Goal: Task Accomplishment & Management: Manage account settings

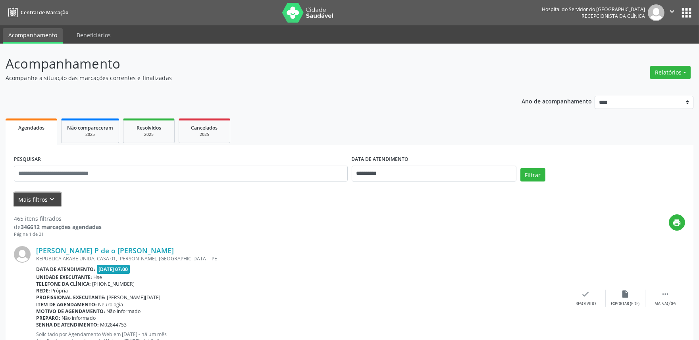
click at [43, 196] on button "Mais filtros keyboard_arrow_down" at bounding box center [37, 200] width 47 height 14
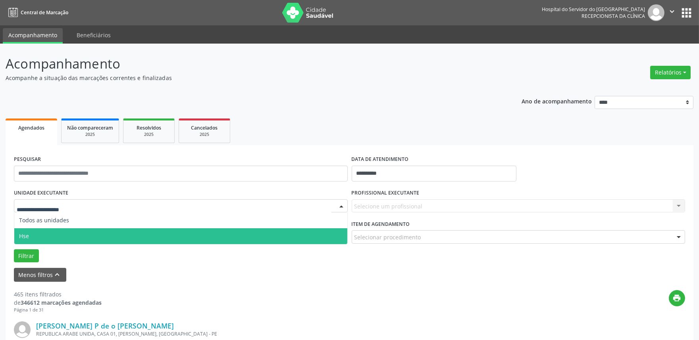
click at [46, 233] on span "Hse" at bounding box center [180, 236] width 333 height 16
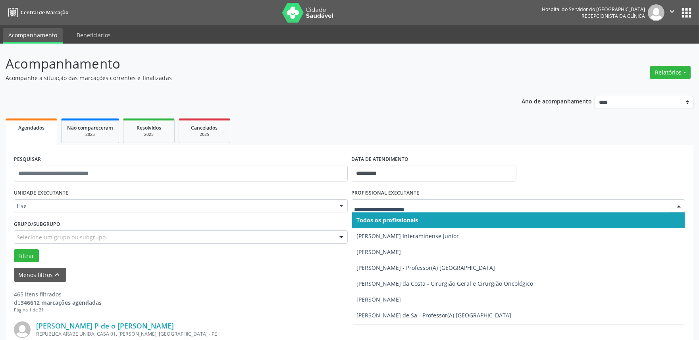
click at [405, 201] on div at bounding box center [518, 206] width 334 height 13
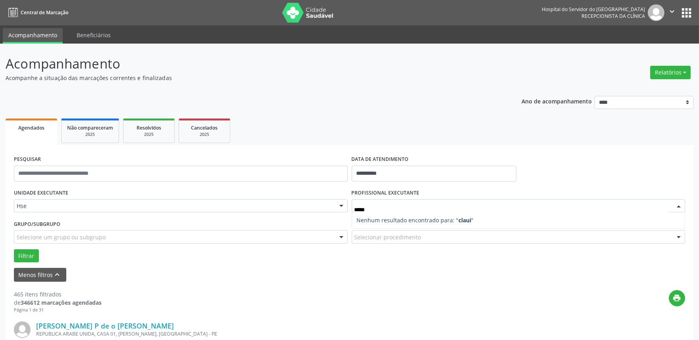
type input "****"
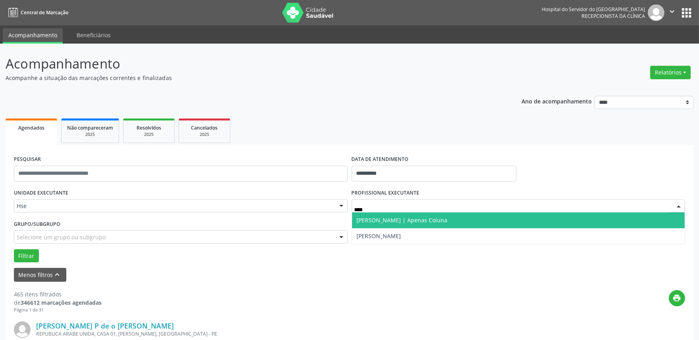
click at [412, 221] on span "[PERSON_NAME] | Apenas Coluna" at bounding box center [402, 221] width 91 height 8
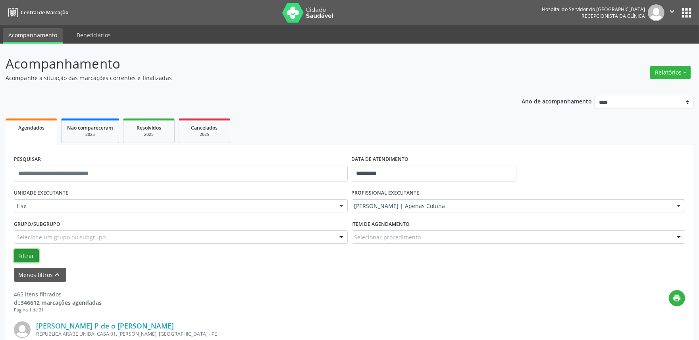
click at [24, 250] on button "Filtrar" at bounding box center [26, 256] width 25 height 13
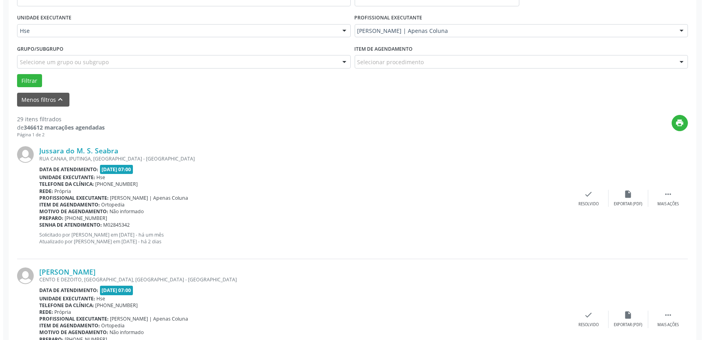
scroll to position [176, 0]
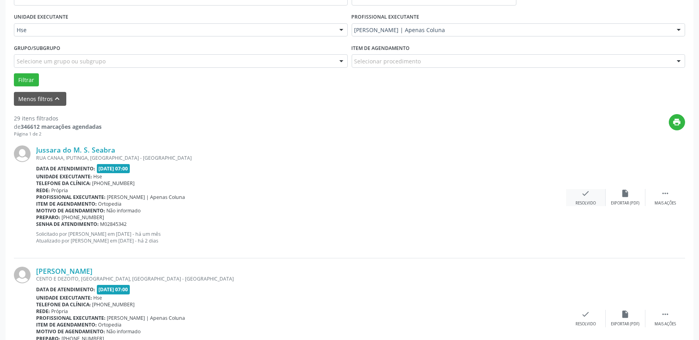
click at [586, 196] on icon "check" at bounding box center [585, 193] width 9 height 9
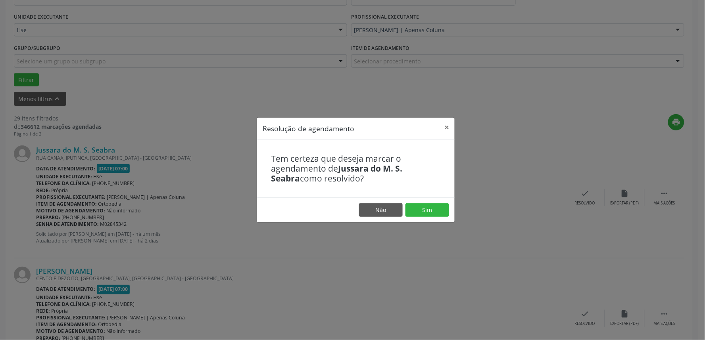
click at [430, 221] on footer "Não Sim" at bounding box center [356, 210] width 198 height 25
click at [428, 211] on button "Sim" at bounding box center [427, 209] width 44 height 13
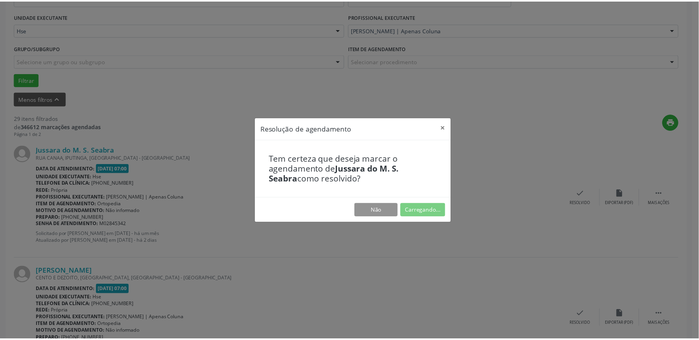
scroll to position [0, 0]
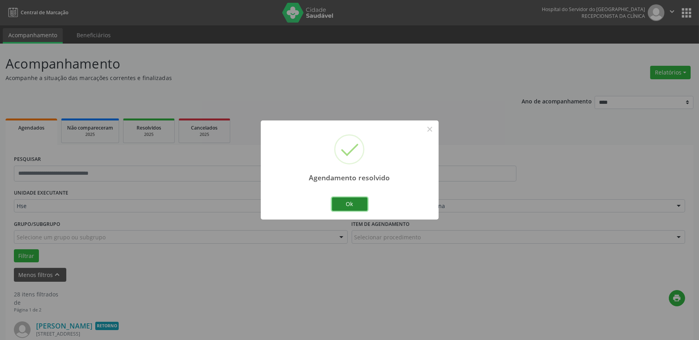
click at [355, 208] on button "Ok" at bounding box center [350, 204] width 36 height 13
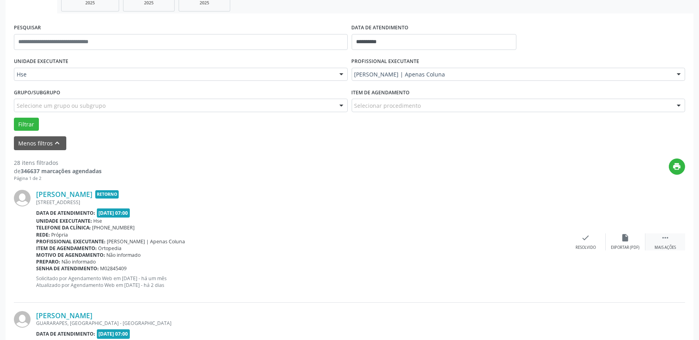
scroll to position [132, 0]
click at [664, 237] on icon "" at bounding box center [664, 237] width 9 height 9
click at [612, 242] on div "alarm_off Não compareceu" at bounding box center [625, 241] width 40 height 17
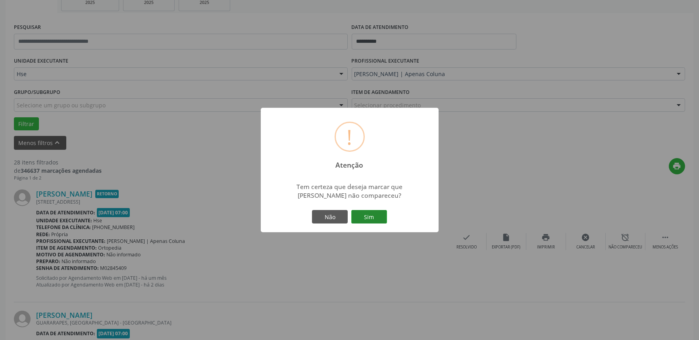
click at [363, 212] on button "Sim" at bounding box center [369, 216] width 36 height 13
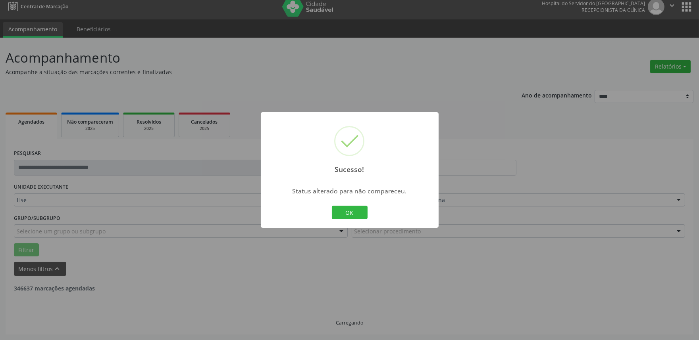
scroll to position [5, 0]
drag, startPoint x: 330, startPoint y: 215, endPoint x: 359, endPoint y: 213, distance: 28.3
click at [331, 215] on div "OK Cancel" at bounding box center [349, 212] width 39 height 17
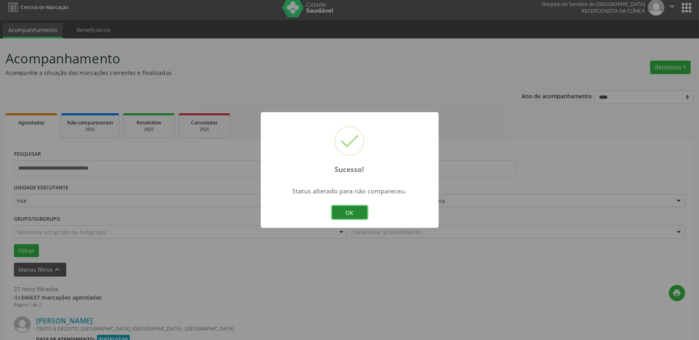
click at [359, 213] on button "OK" at bounding box center [350, 212] width 36 height 13
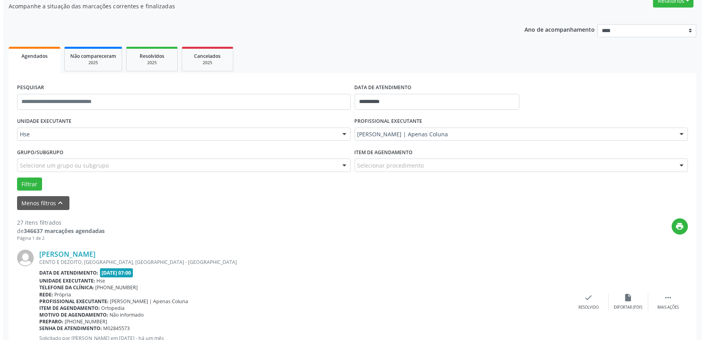
scroll to position [93, 0]
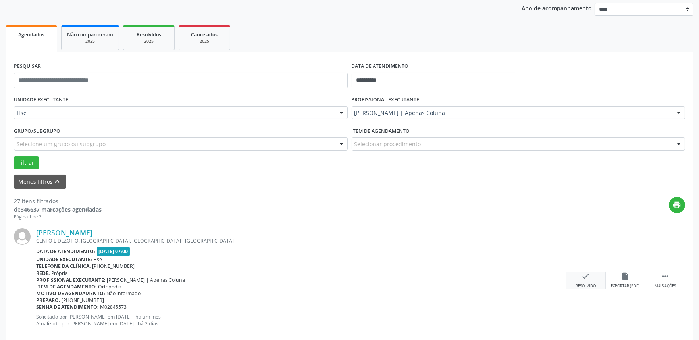
click at [591, 275] on div "check Resolvido" at bounding box center [586, 280] width 40 height 17
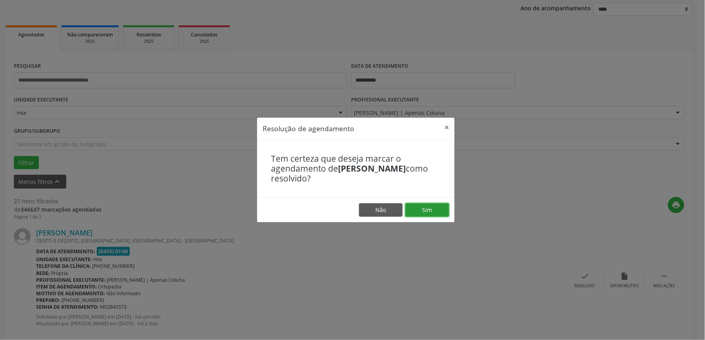
click at [438, 207] on button "Sim" at bounding box center [427, 209] width 44 height 13
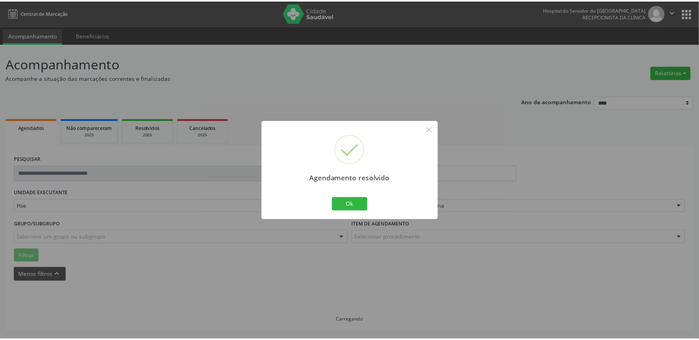
scroll to position [0, 0]
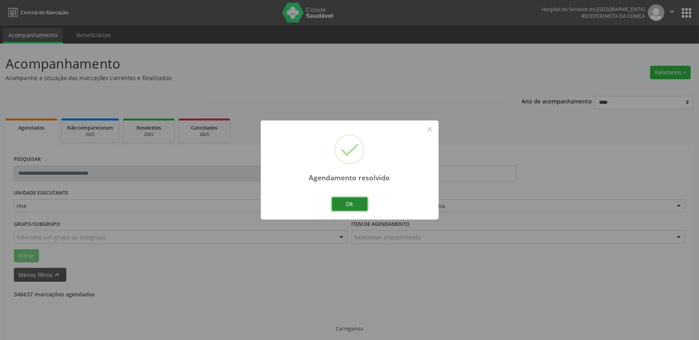
click at [359, 205] on button "Ok" at bounding box center [350, 204] width 36 height 13
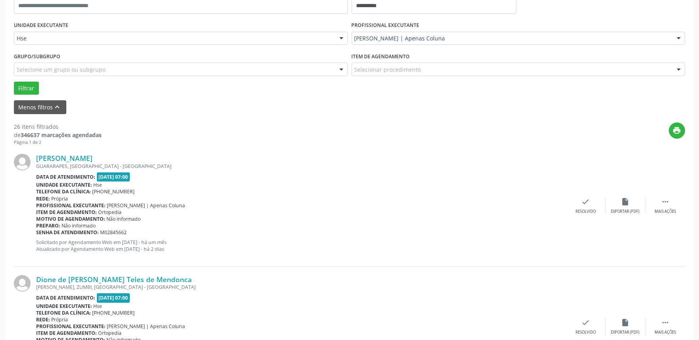
scroll to position [181, 0]
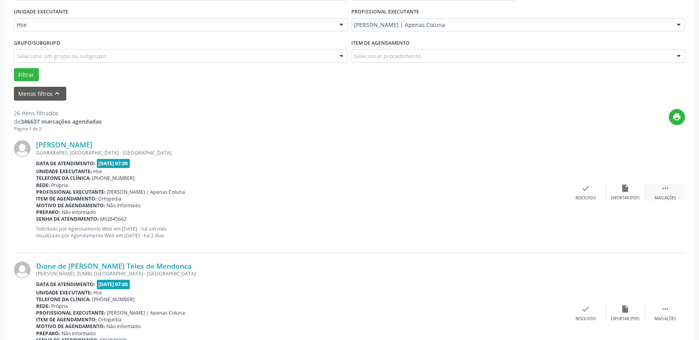
click at [672, 196] on div "Mais ações" at bounding box center [664, 199] width 21 height 6
click at [628, 196] on div "Não compareceu" at bounding box center [625, 199] width 34 height 6
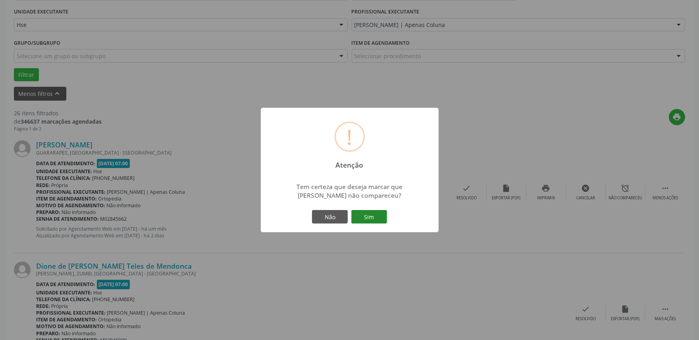
click at [370, 220] on button "Sim" at bounding box center [369, 216] width 36 height 13
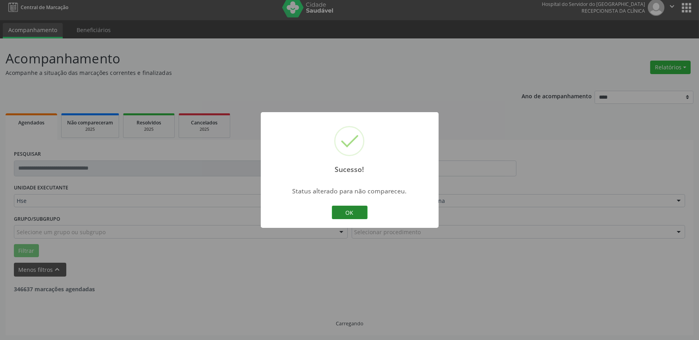
click at [346, 212] on button "OK" at bounding box center [350, 212] width 36 height 13
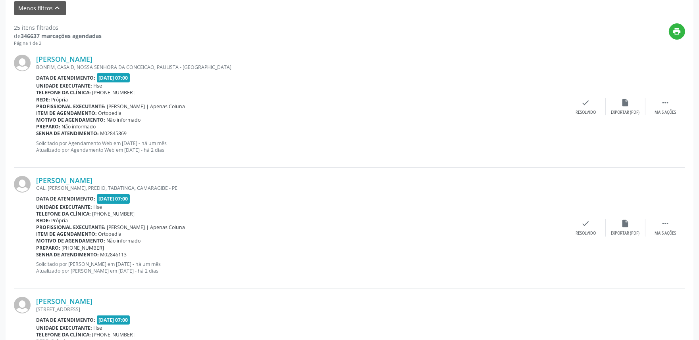
scroll to position [270, 0]
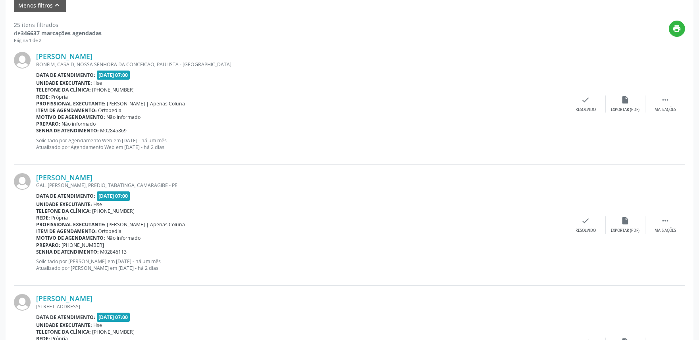
click at [675, 100] on div " Mais ações" at bounding box center [665, 104] width 40 height 17
click at [617, 102] on div "alarm_off Não compareceu" at bounding box center [625, 104] width 40 height 17
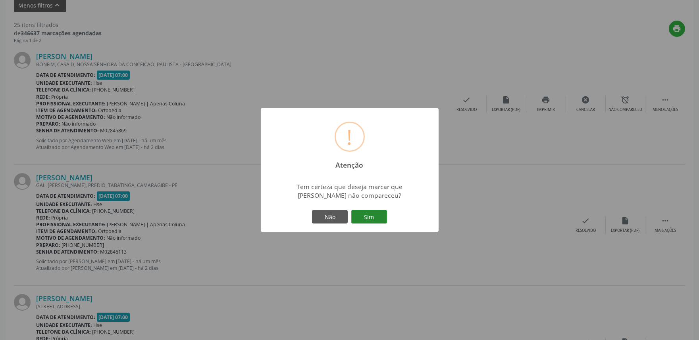
click at [366, 221] on button "Sim" at bounding box center [369, 216] width 36 height 13
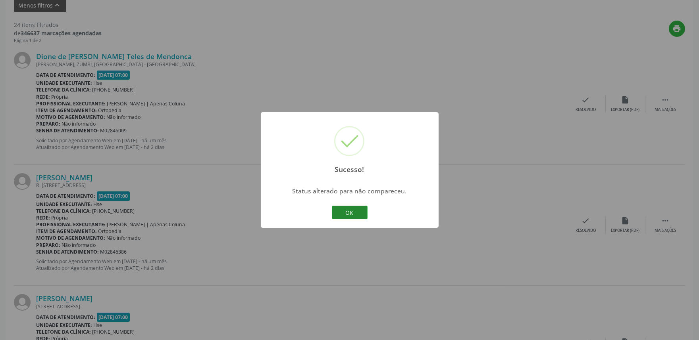
click at [342, 211] on button "OK" at bounding box center [350, 212] width 36 height 13
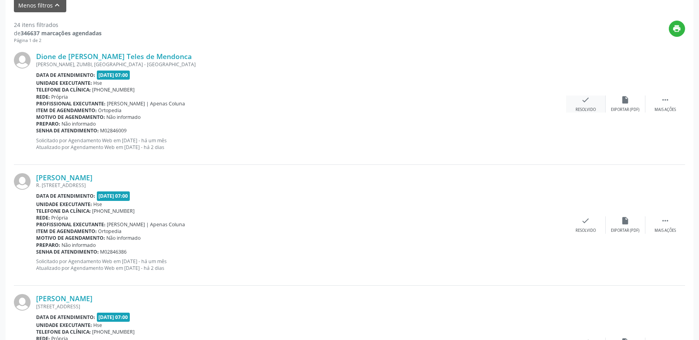
click at [597, 102] on div "check Resolvido" at bounding box center [586, 104] width 40 height 17
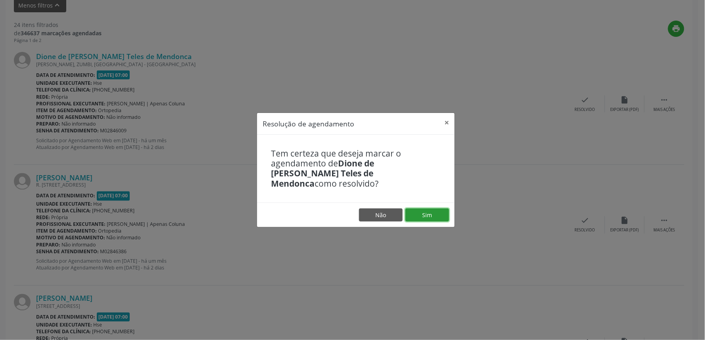
click at [423, 209] on button "Sim" at bounding box center [427, 215] width 44 height 13
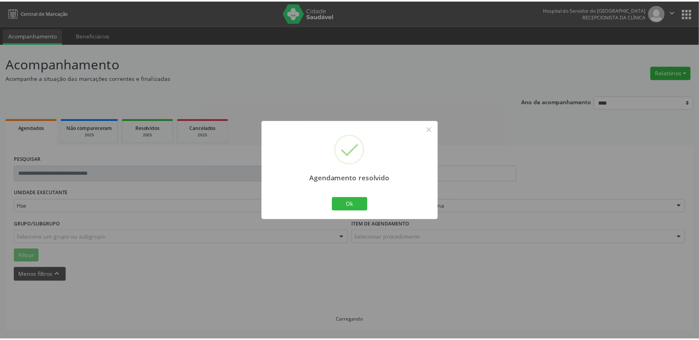
scroll to position [0, 0]
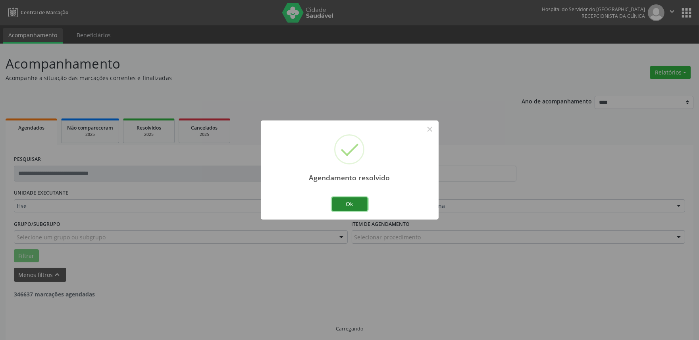
click at [364, 205] on button "Ok" at bounding box center [350, 204] width 36 height 13
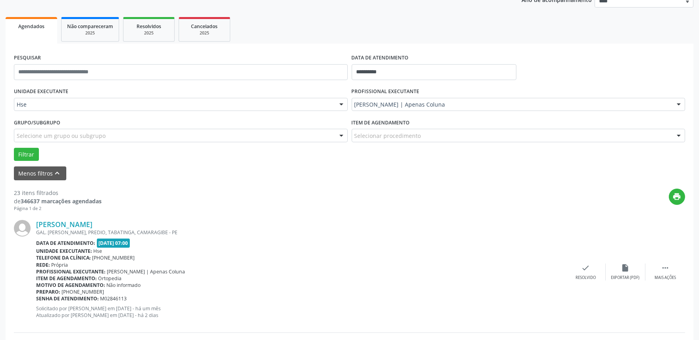
scroll to position [132, 0]
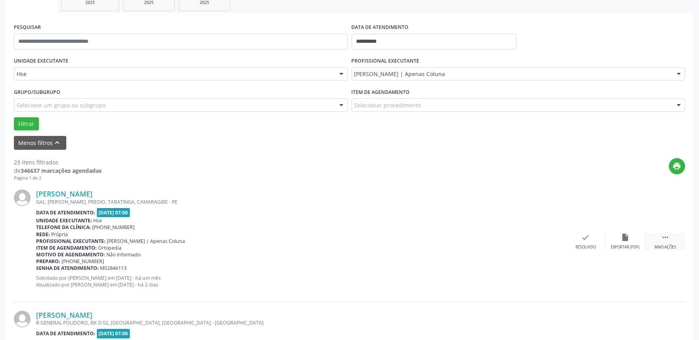
click at [655, 236] on div " Mais ações" at bounding box center [665, 241] width 40 height 17
click at [632, 234] on div "alarm_off Não compareceu" at bounding box center [625, 241] width 40 height 17
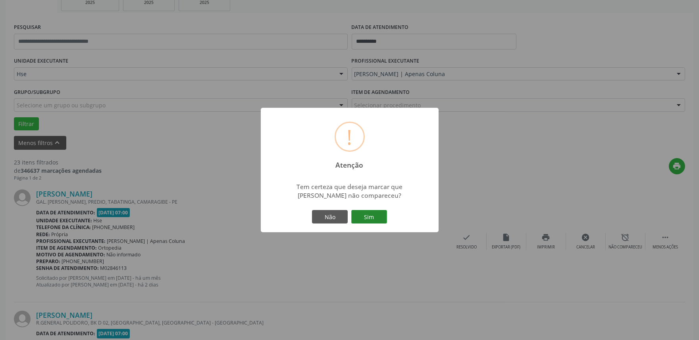
click at [386, 213] on button "Sim" at bounding box center [369, 216] width 36 height 13
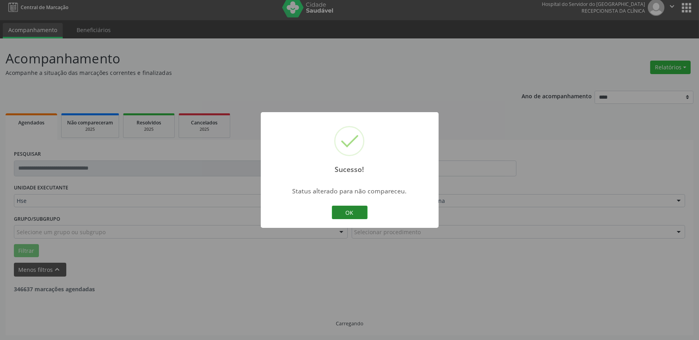
click at [352, 211] on button "OK" at bounding box center [350, 212] width 36 height 13
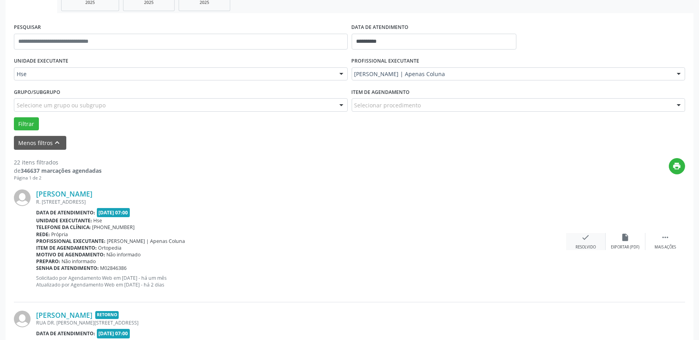
click at [586, 243] on div "check Resolvido" at bounding box center [586, 241] width 40 height 17
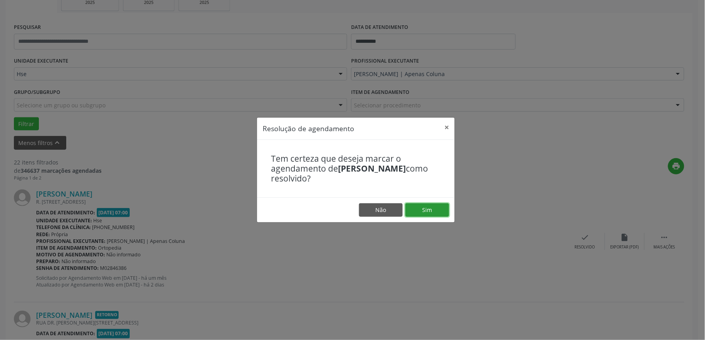
click at [432, 209] on button "Sim" at bounding box center [427, 209] width 44 height 13
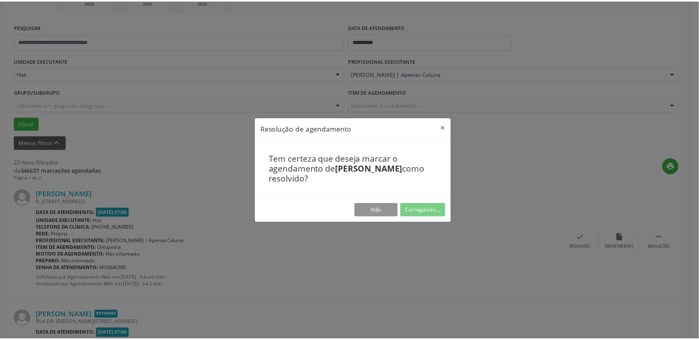
scroll to position [0, 0]
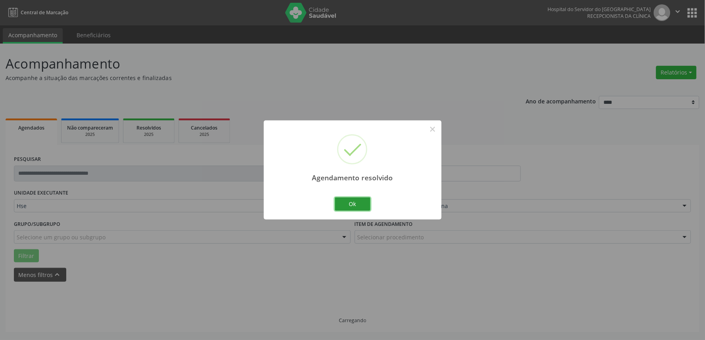
click at [362, 198] on button "Ok" at bounding box center [353, 204] width 36 height 13
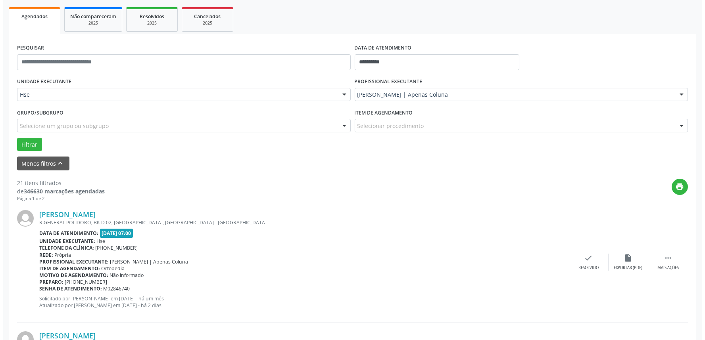
scroll to position [132, 0]
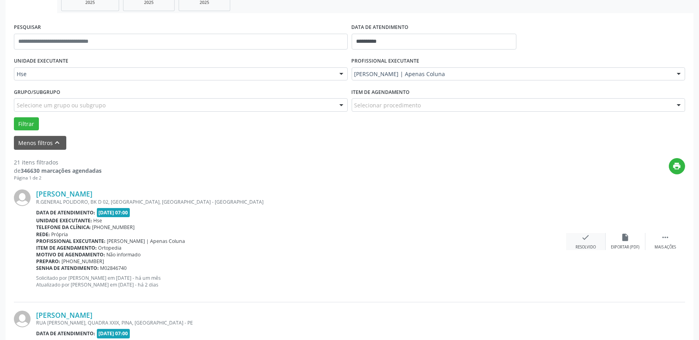
click at [575, 246] on div "Resolvido" at bounding box center [585, 248] width 20 height 6
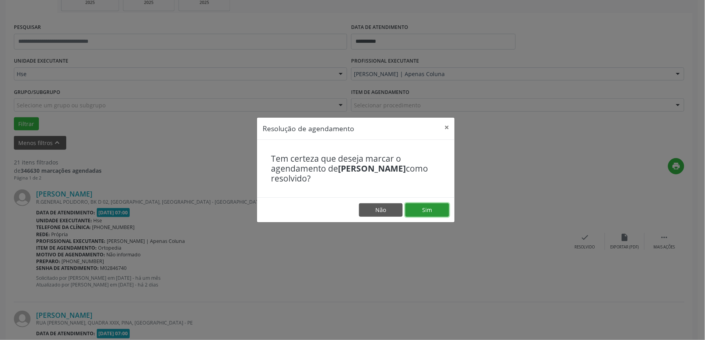
click at [433, 211] on button "Sim" at bounding box center [427, 209] width 44 height 13
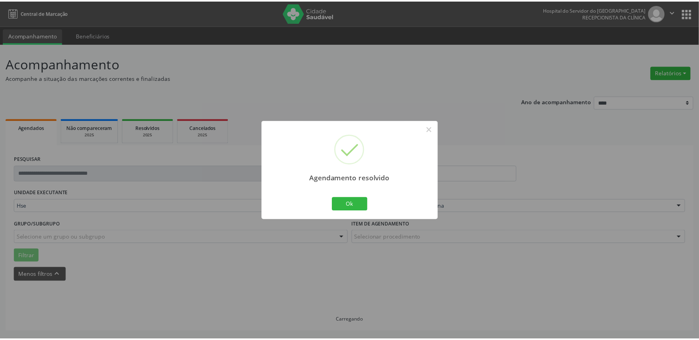
scroll to position [0, 0]
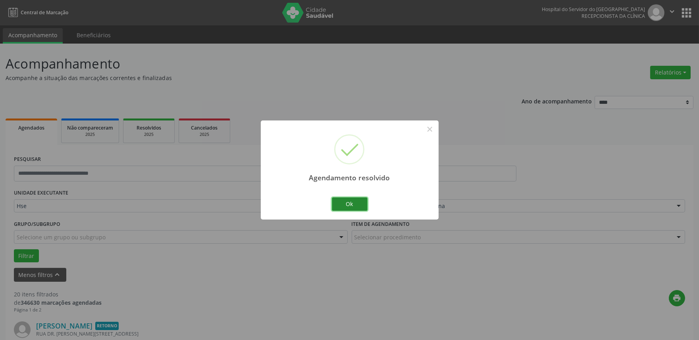
click at [347, 205] on button "Ok" at bounding box center [350, 204] width 36 height 13
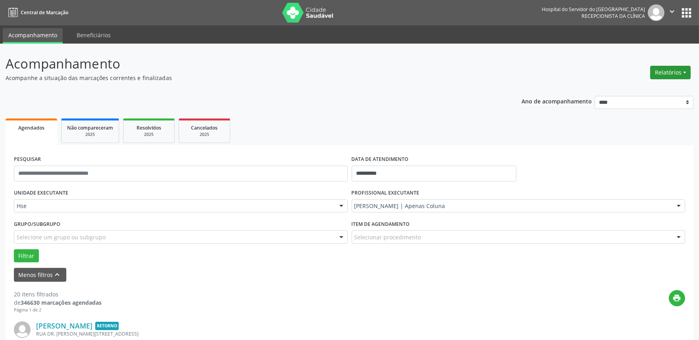
click at [661, 77] on button "Relatórios" at bounding box center [670, 72] width 40 height 13
click at [651, 89] on link "Agendamentos" at bounding box center [647, 89] width 85 height 11
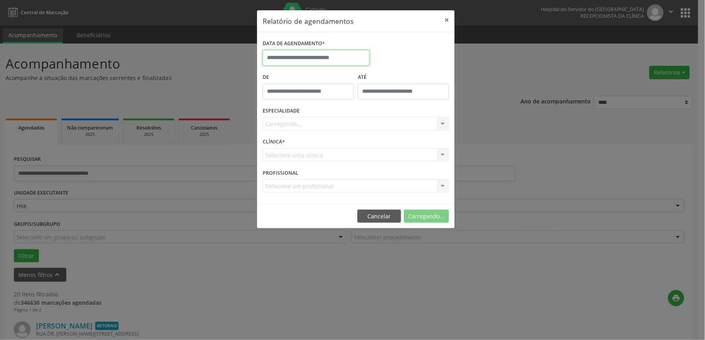
click at [321, 60] on input "text" at bounding box center [316, 58] width 107 height 16
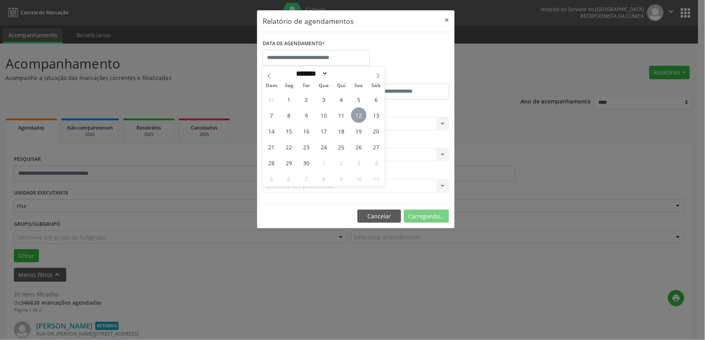
click at [363, 113] on span "12" at bounding box center [358, 115] width 15 height 15
type input "**********"
click at [363, 113] on span "12" at bounding box center [358, 115] width 15 height 15
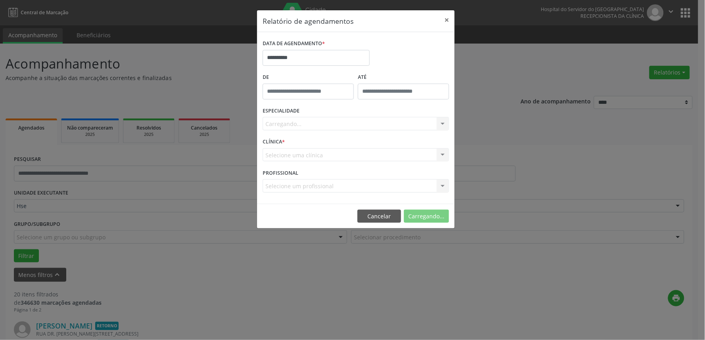
click at [356, 121] on div "Carregando... Nenhum resultado encontrado para: " " Não há nenhuma opção para s…" at bounding box center [356, 123] width 186 height 13
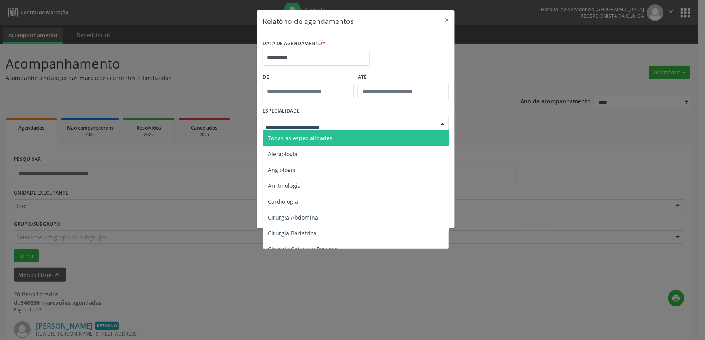
click at [355, 128] on div at bounding box center [356, 123] width 186 height 13
click at [351, 134] on span "Todas as especialidades" at bounding box center [356, 139] width 187 height 16
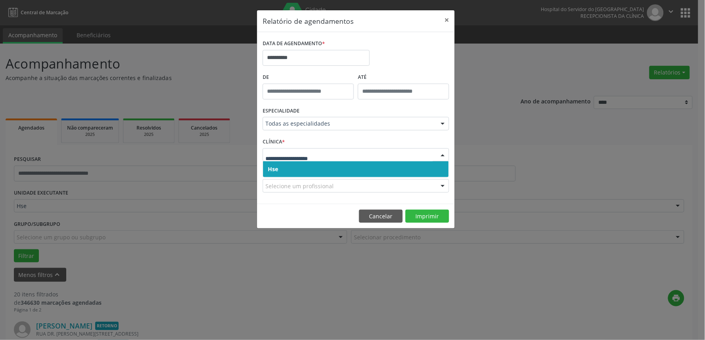
click at [339, 173] on span "Hse" at bounding box center [356, 169] width 186 height 16
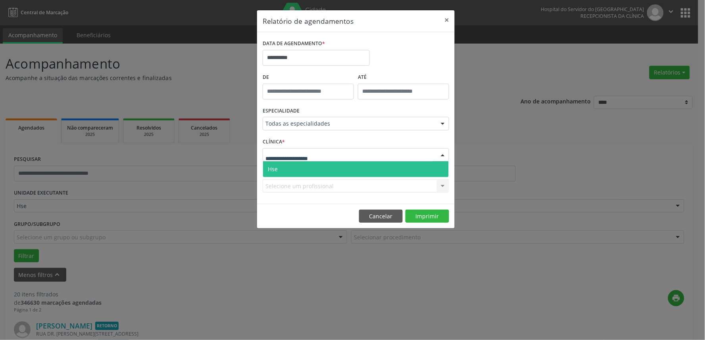
click at [340, 156] on div at bounding box center [356, 154] width 186 height 13
click at [338, 165] on span "Hse" at bounding box center [356, 169] width 186 height 16
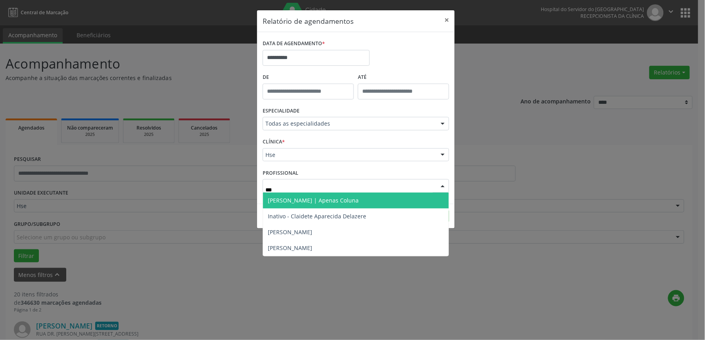
type input "****"
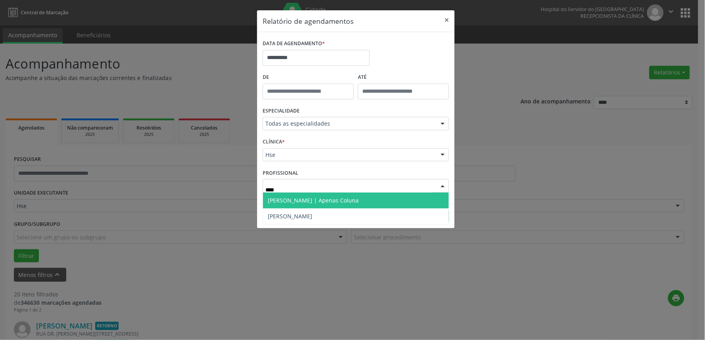
click at [339, 202] on span "[PERSON_NAME] | Apenas Coluna" at bounding box center [313, 201] width 91 height 8
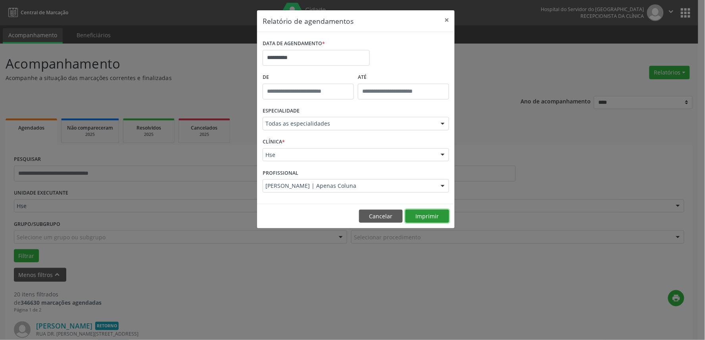
click at [426, 213] on button "Imprimir" at bounding box center [427, 216] width 44 height 13
click at [322, 59] on input "**********" at bounding box center [316, 58] width 107 height 16
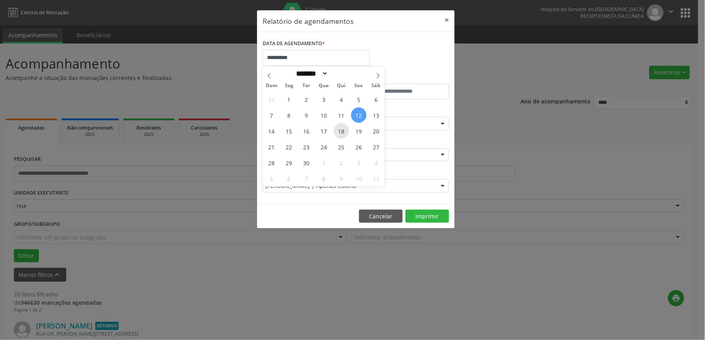
click at [341, 135] on span "18" at bounding box center [341, 130] width 15 height 15
type input "**********"
click at [341, 135] on span "18" at bounding box center [341, 130] width 15 height 15
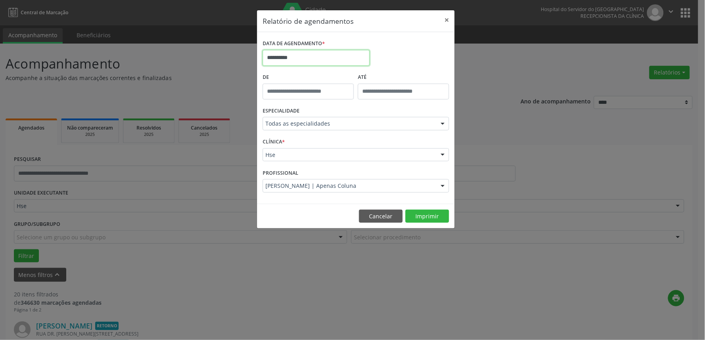
click at [305, 61] on input "**********" at bounding box center [316, 58] width 107 height 16
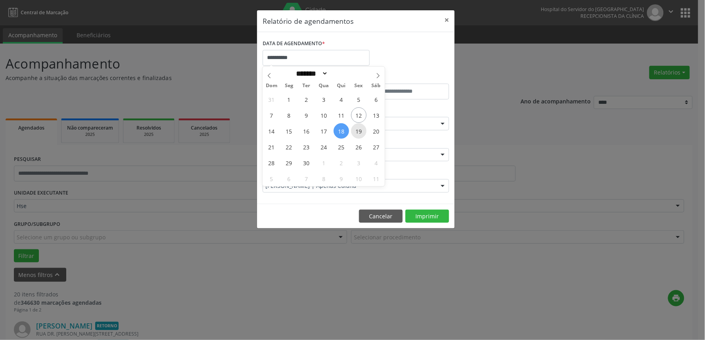
click at [355, 135] on span "19" at bounding box center [358, 130] width 15 height 15
type input "**********"
drag, startPoint x: 341, startPoint y: 132, endPoint x: 353, endPoint y: 133, distance: 11.9
click at [353, 133] on div "31 1 2 3 4 5 6 7 8 9 10 11 12 13 14 15 16 17 18 19 20 21 22 23 24 25 26 27 28 2…" at bounding box center [324, 138] width 122 height 95
click at [353, 133] on span "19" at bounding box center [358, 130] width 15 height 15
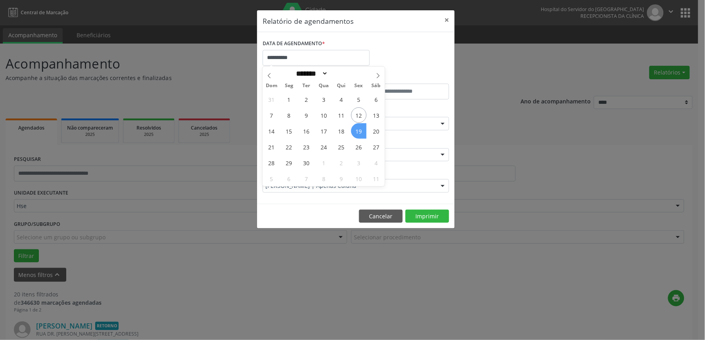
select select "*"
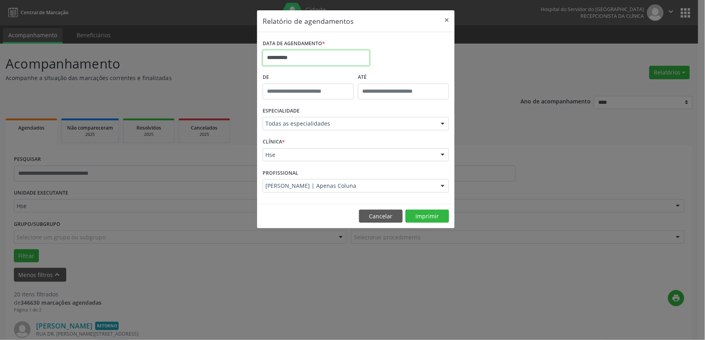
click at [295, 55] on input "**********" at bounding box center [316, 58] width 107 height 16
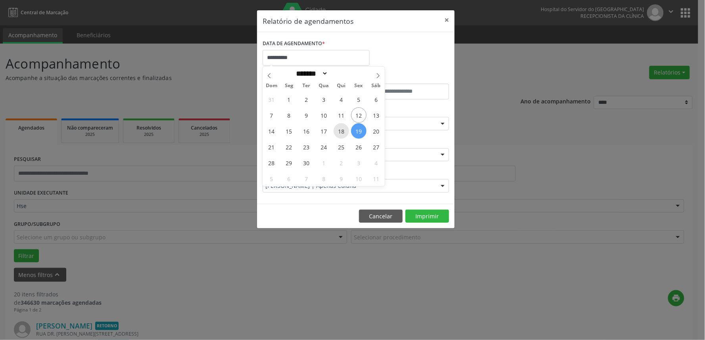
drag, startPoint x: 335, startPoint y: 134, endPoint x: 340, endPoint y: 134, distance: 5.2
click at [340, 134] on span "18" at bounding box center [341, 130] width 15 height 15
type input "**********"
drag, startPoint x: 340, startPoint y: 134, endPoint x: 354, endPoint y: 132, distance: 13.7
click at [354, 132] on div "31 1 2 3 4 5 6 7 8 9 10 11 12 13 14 15 16 17 18 19 20 21 22 23 24 25 26 27 28 2…" at bounding box center [324, 138] width 122 height 95
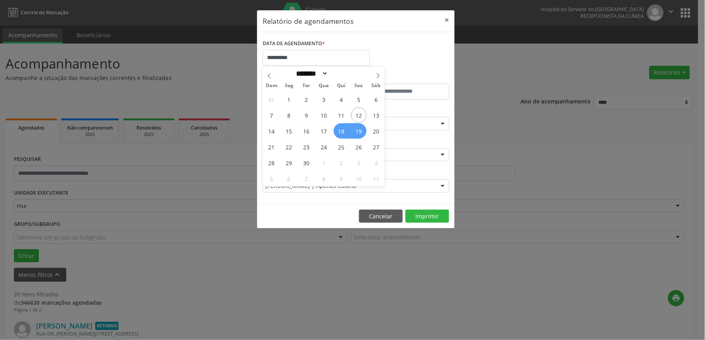
click at [355, 137] on span "19" at bounding box center [358, 130] width 15 height 15
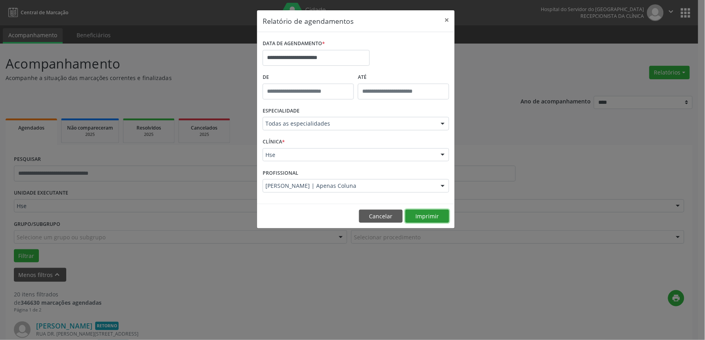
click at [424, 217] on button "Imprimir" at bounding box center [427, 216] width 44 height 13
click at [445, 19] on button "×" at bounding box center [447, 19] width 16 height 19
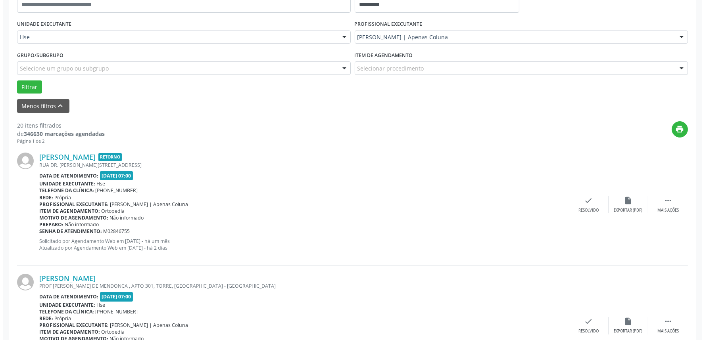
scroll to position [176, 0]
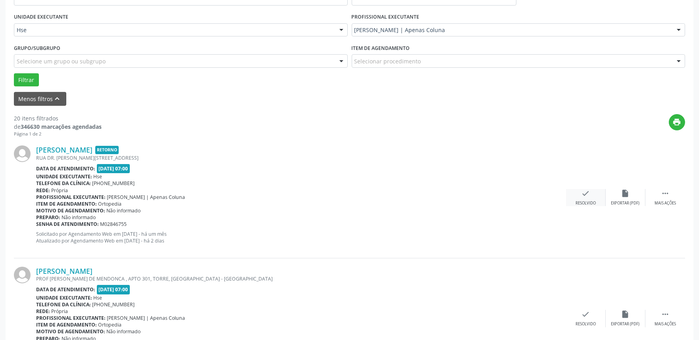
click at [582, 202] on div "Resolvido" at bounding box center [585, 204] width 20 height 6
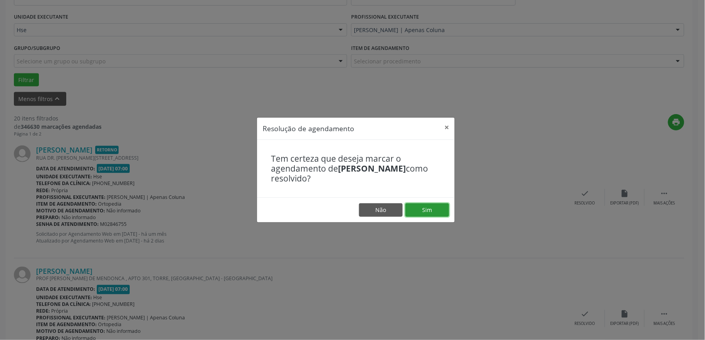
click at [426, 212] on button "Sim" at bounding box center [427, 209] width 44 height 13
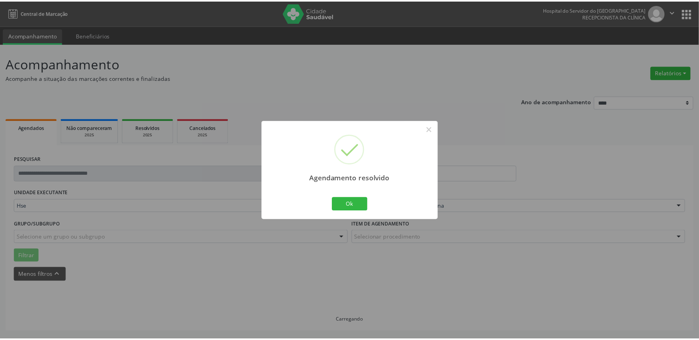
scroll to position [0, 0]
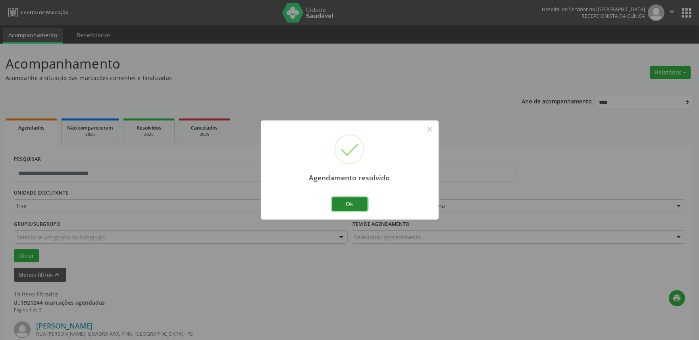
click at [355, 204] on button "Ok" at bounding box center [350, 204] width 36 height 13
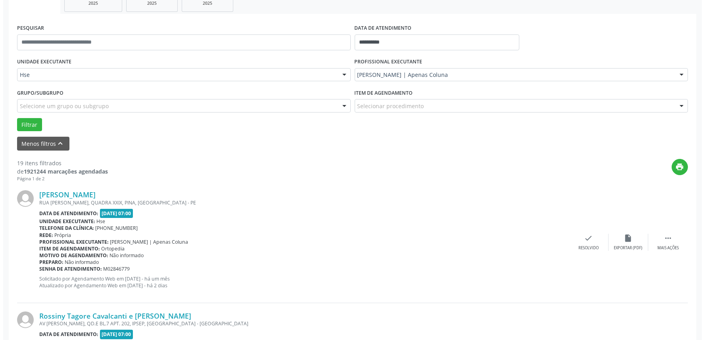
scroll to position [132, 0]
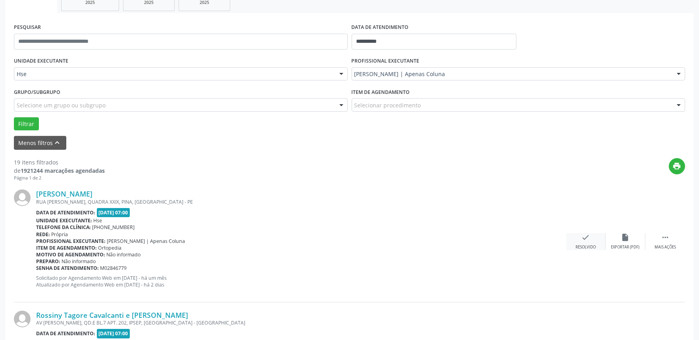
click at [590, 246] on div "Resolvido" at bounding box center [585, 248] width 20 height 6
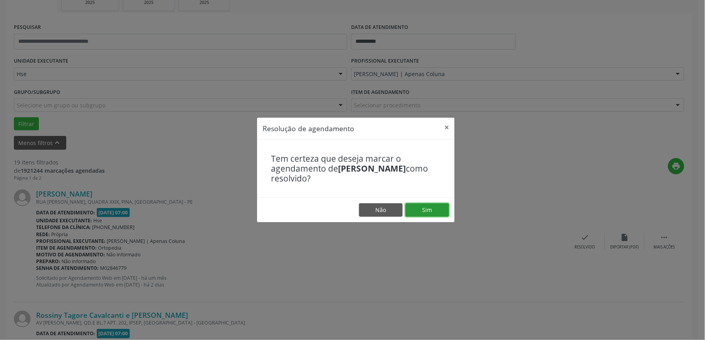
click at [420, 207] on button "Sim" at bounding box center [427, 209] width 44 height 13
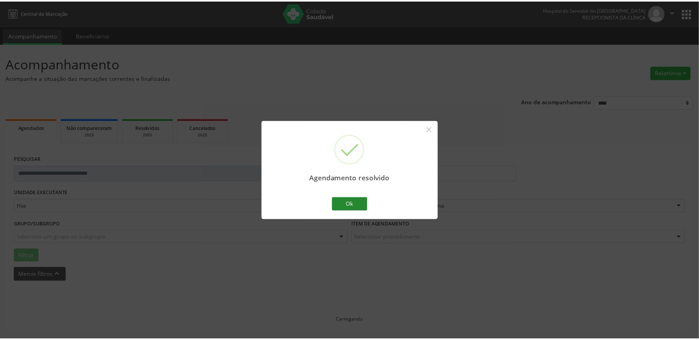
scroll to position [0, 0]
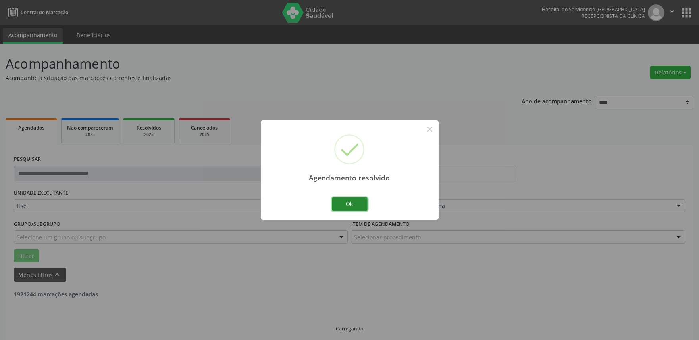
click at [351, 207] on button "Ok" at bounding box center [350, 204] width 36 height 13
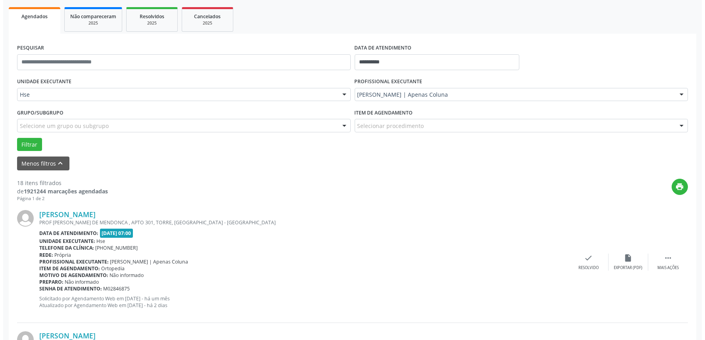
scroll to position [132, 0]
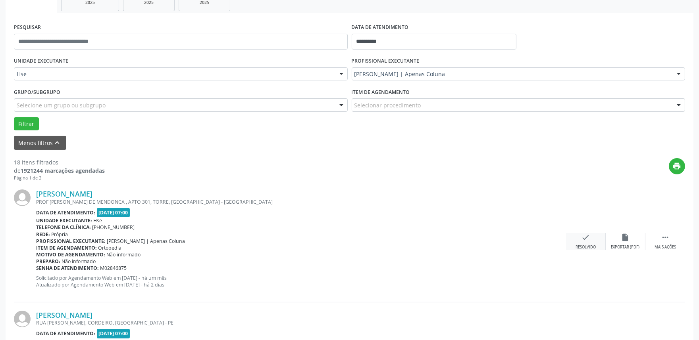
click at [584, 236] on icon "check" at bounding box center [585, 237] width 9 height 9
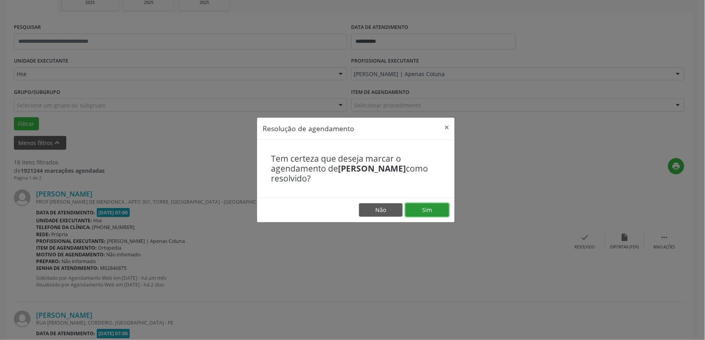
click at [433, 207] on button "Sim" at bounding box center [427, 209] width 44 height 13
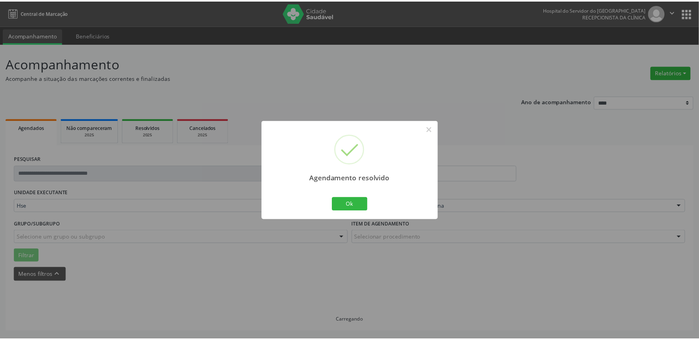
scroll to position [0, 0]
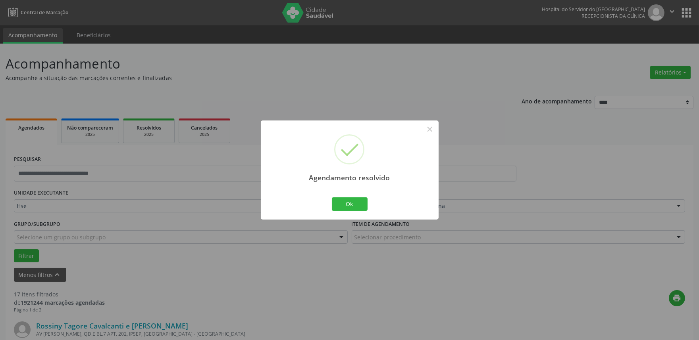
click at [352, 213] on div "Ok Cancel" at bounding box center [349, 204] width 39 height 17
click at [349, 205] on button "Ok" at bounding box center [350, 204] width 36 height 13
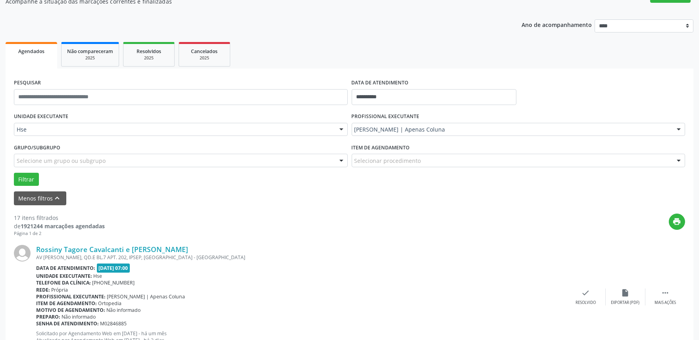
scroll to position [88, 0]
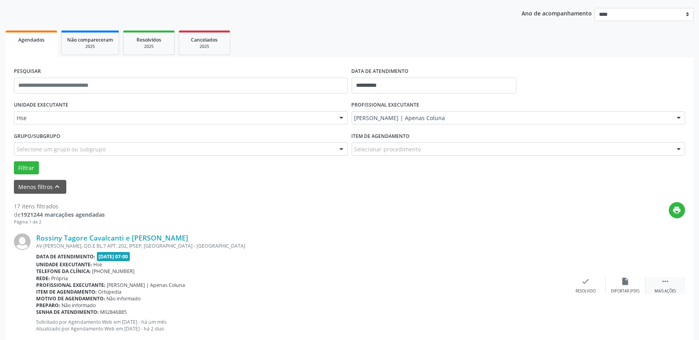
click at [672, 289] on div "Mais ações" at bounding box center [664, 292] width 21 height 6
click at [611, 288] on div "alarm_off Não compareceu" at bounding box center [625, 285] width 40 height 17
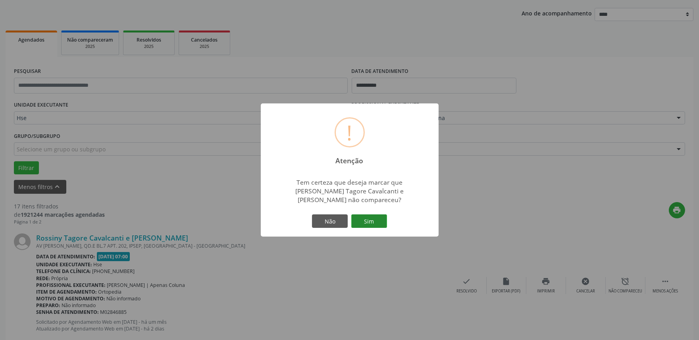
click at [363, 217] on button "Sim" at bounding box center [369, 221] width 36 height 13
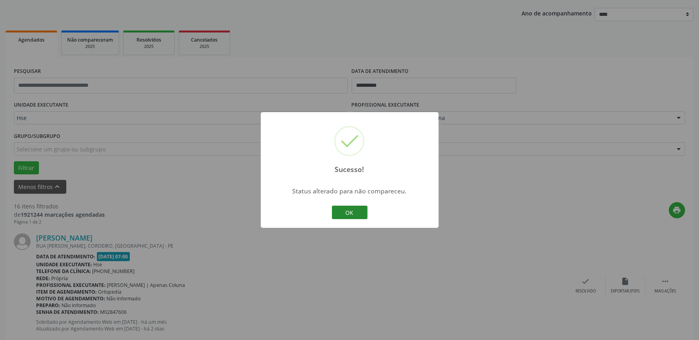
click at [347, 215] on button "OK" at bounding box center [350, 212] width 36 height 13
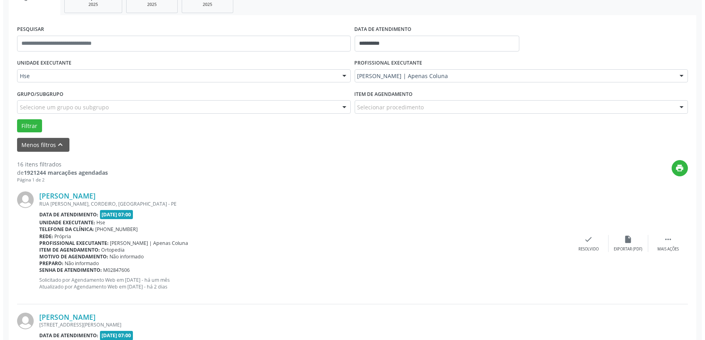
scroll to position [176, 0]
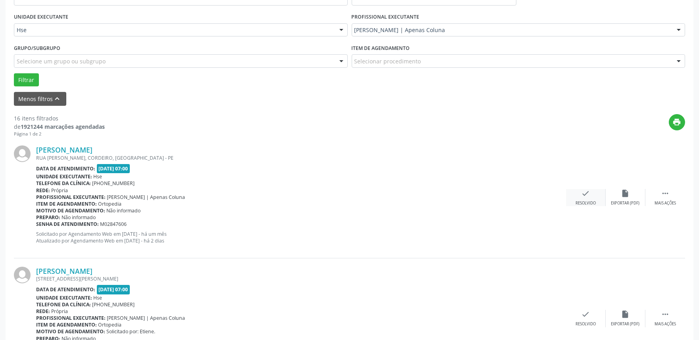
click at [582, 203] on div "Resolvido" at bounding box center [585, 204] width 20 height 6
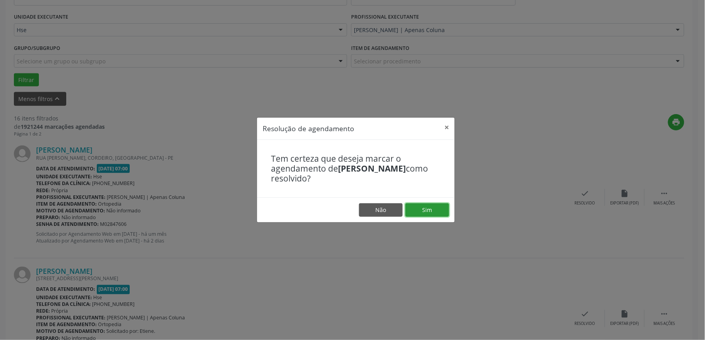
click at [437, 212] on button "Sim" at bounding box center [427, 209] width 44 height 13
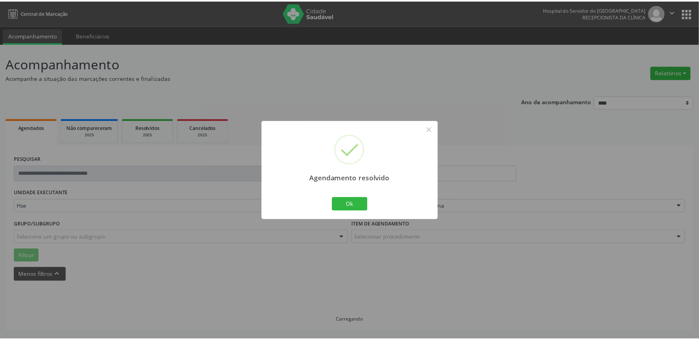
scroll to position [0, 0]
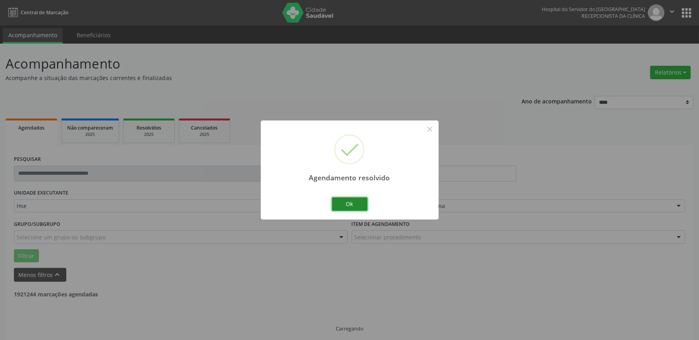
click at [352, 202] on button "Ok" at bounding box center [350, 204] width 36 height 13
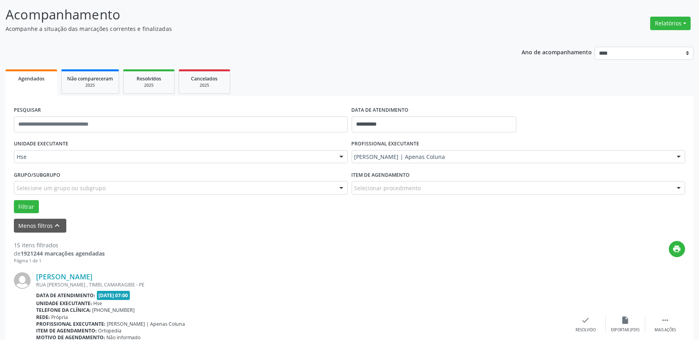
scroll to position [88, 0]
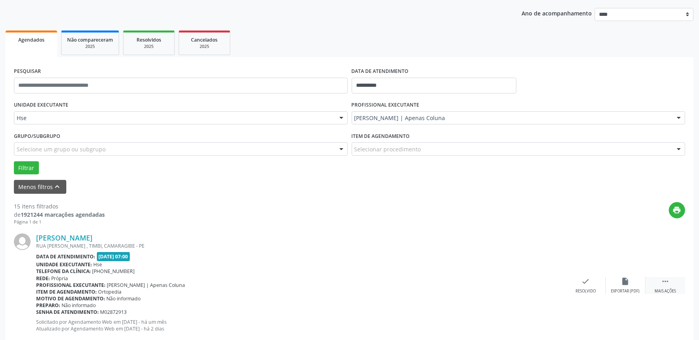
click at [671, 278] on div " Mais ações" at bounding box center [665, 285] width 40 height 17
click at [636, 282] on div "alarm_off Não compareceu" at bounding box center [625, 285] width 40 height 17
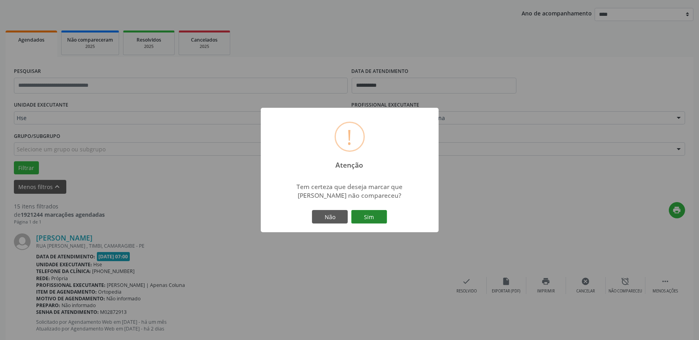
click at [370, 213] on button "Sim" at bounding box center [369, 216] width 36 height 13
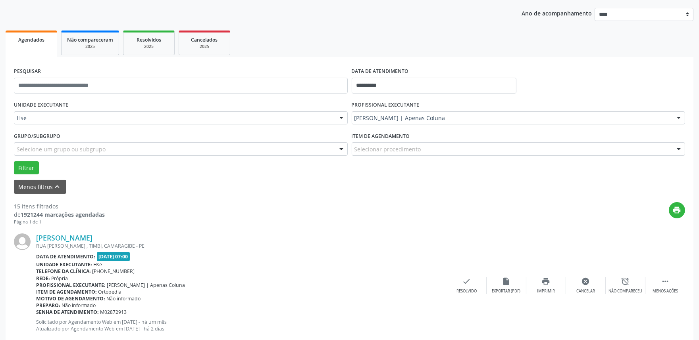
scroll to position [5, 0]
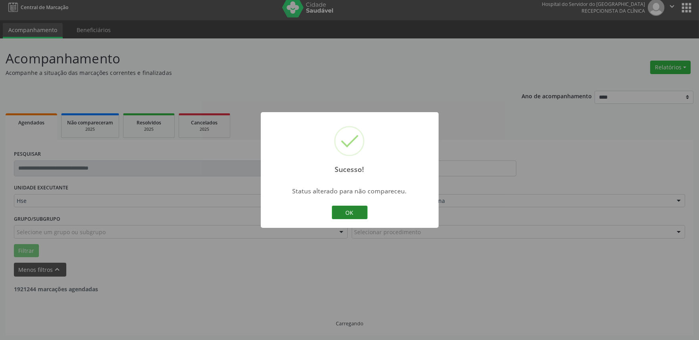
click at [358, 214] on button "OK" at bounding box center [350, 212] width 36 height 13
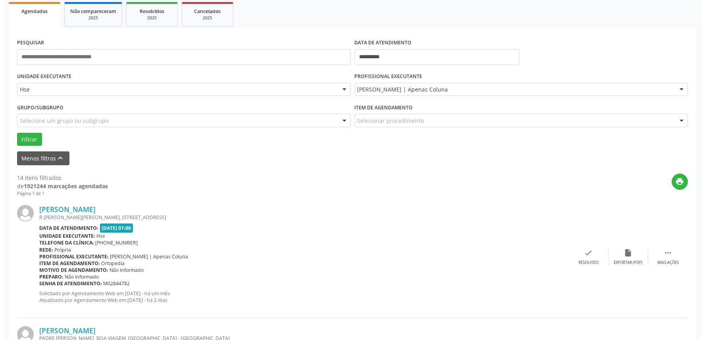
scroll to position [137, 0]
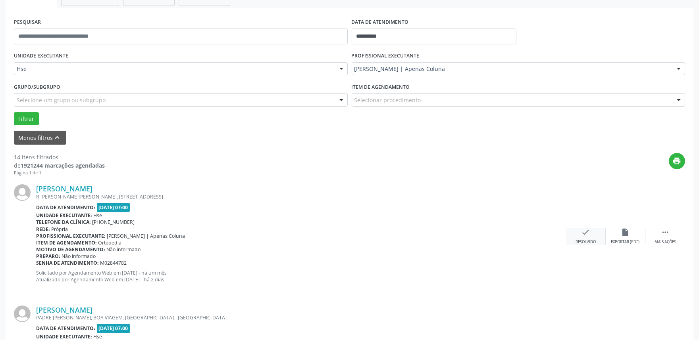
click at [572, 228] on div "check Resolvido" at bounding box center [586, 236] width 40 height 17
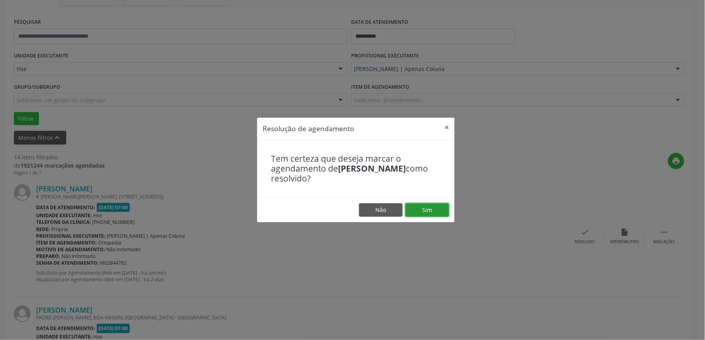
click at [435, 211] on button "Sim" at bounding box center [427, 209] width 44 height 13
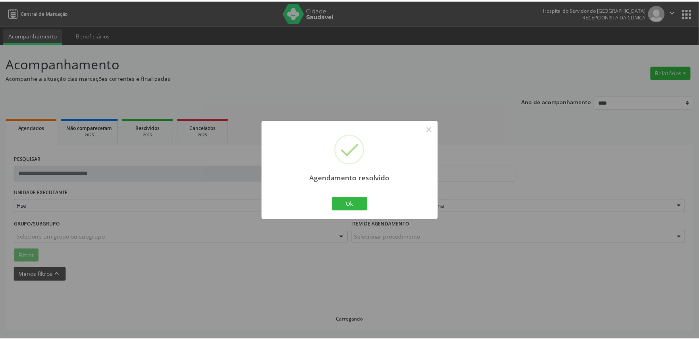
scroll to position [0, 0]
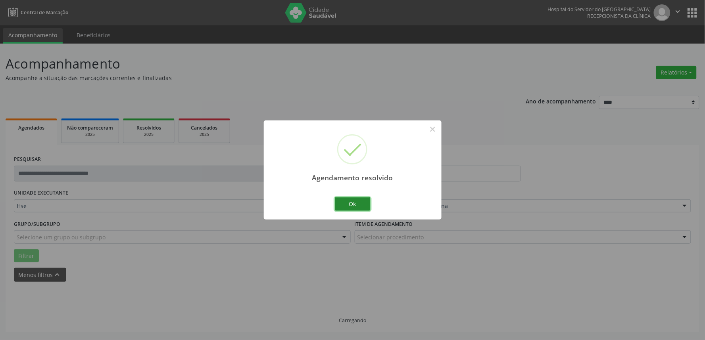
click at [349, 202] on button "Ok" at bounding box center [353, 204] width 36 height 13
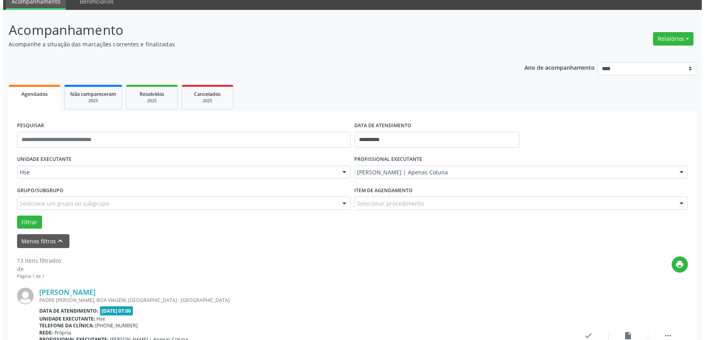
scroll to position [88, 0]
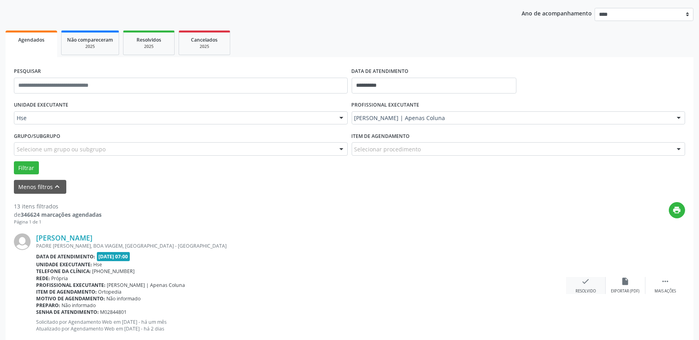
click at [567, 282] on div "check Resolvido" at bounding box center [586, 285] width 40 height 17
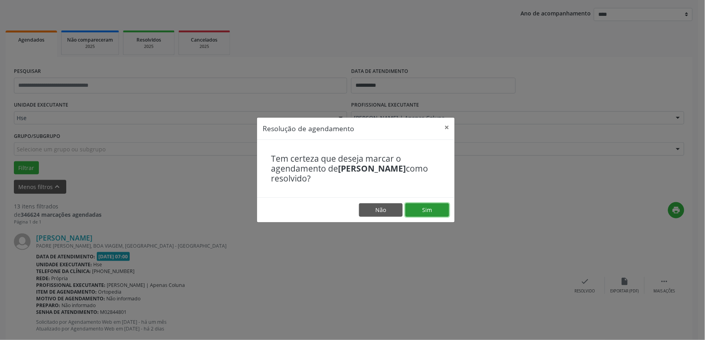
click at [445, 209] on button "Sim" at bounding box center [427, 209] width 44 height 13
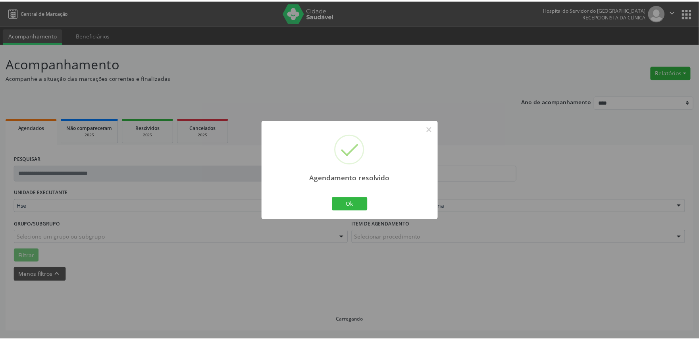
scroll to position [0, 0]
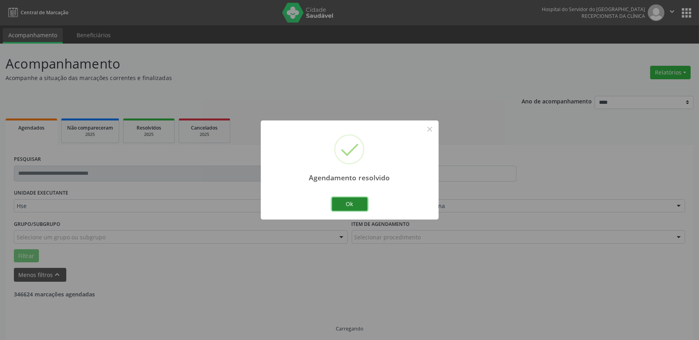
click at [358, 203] on button "Ok" at bounding box center [350, 204] width 36 height 13
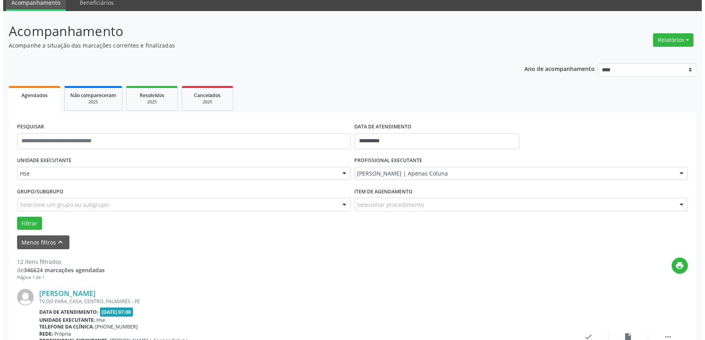
scroll to position [88, 0]
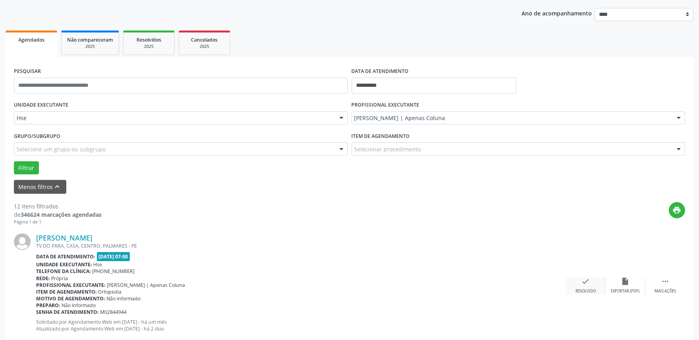
click at [582, 284] on icon "check" at bounding box center [585, 281] width 9 height 9
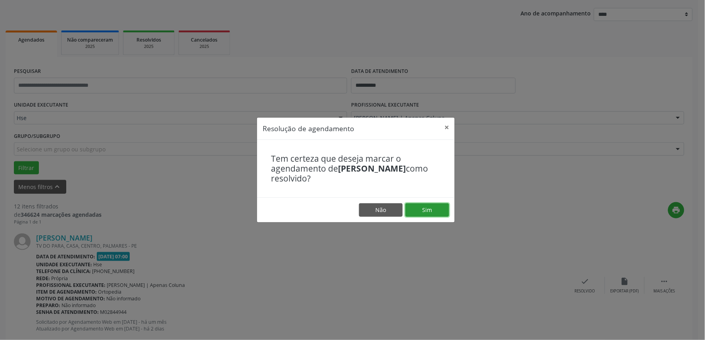
click at [426, 207] on button "Sim" at bounding box center [427, 209] width 44 height 13
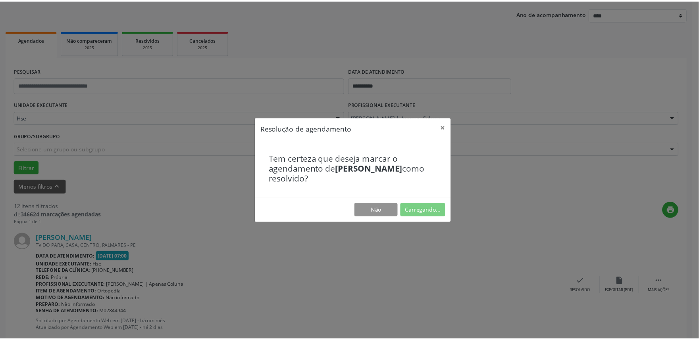
scroll to position [0, 0]
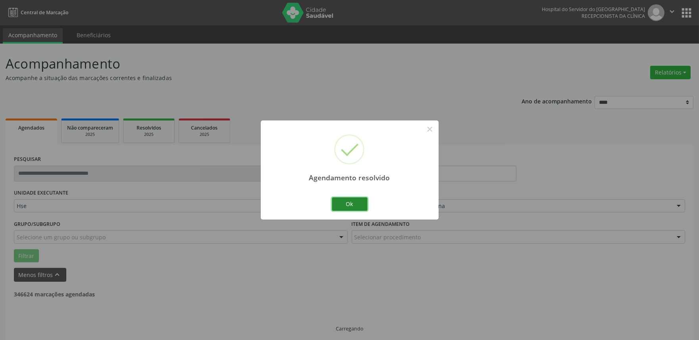
click at [343, 205] on button "Ok" at bounding box center [350, 204] width 36 height 13
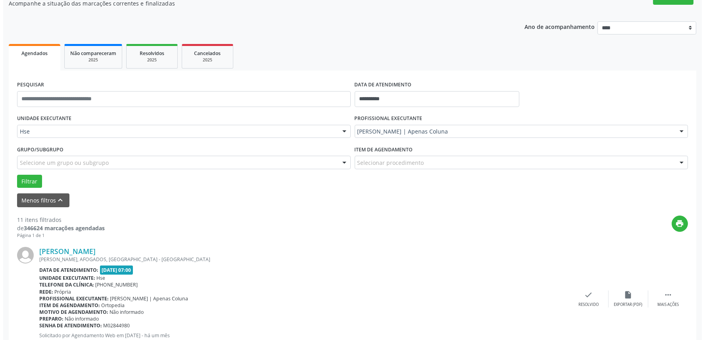
scroll to position [132, 0]
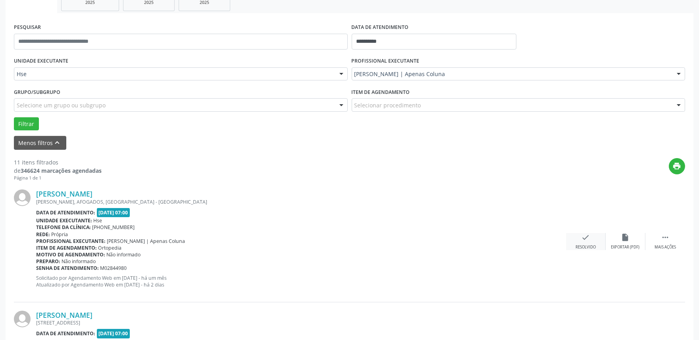
click at [585, 240] on icon "check" at bounding box center [585, 237] width 9 height 9
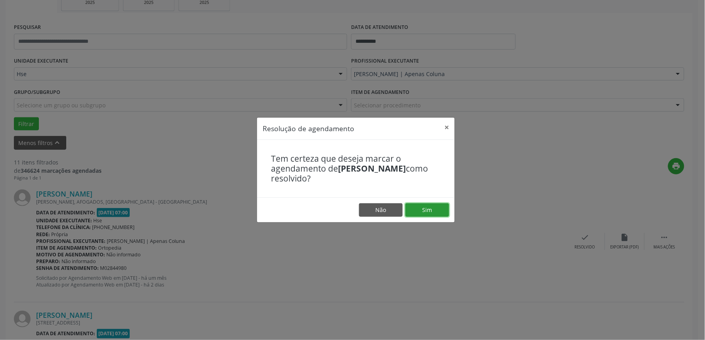
click at [442, 215] on button "Sim" at bounding box center [427, 209] width 44 height 13
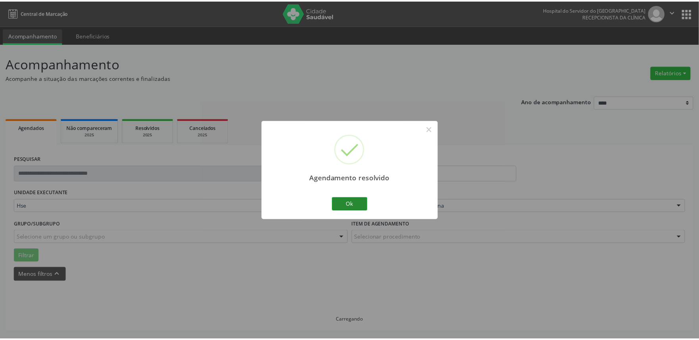
scroll to position [0, 0]
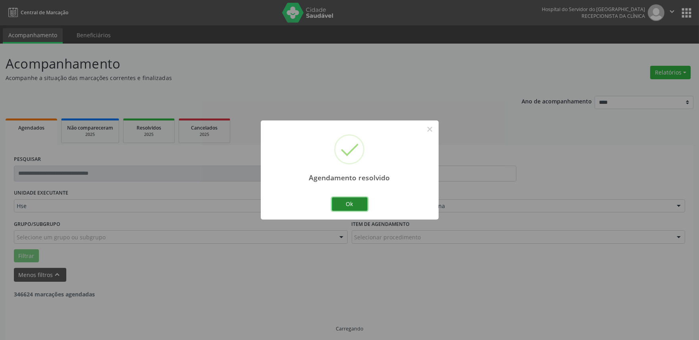
click at [346, 198] on button "Ok" at bounding box center [350, 204] width 36 height 13
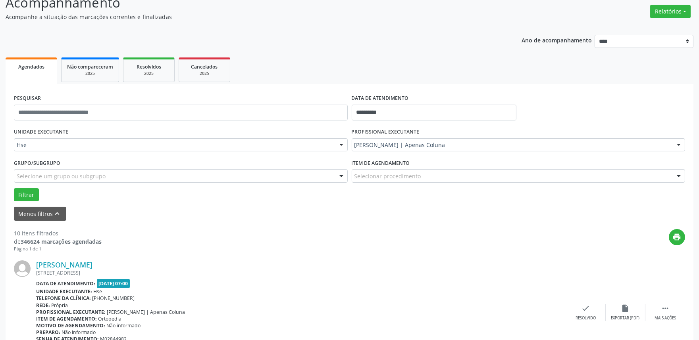
scroll to position [88, 0]
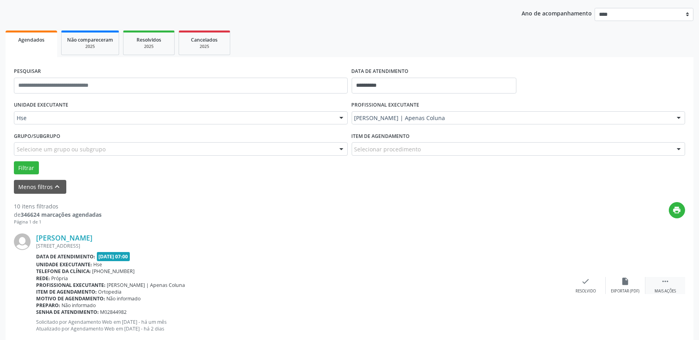
click at [655, 278] on div " Mais ações" at bounding box center [665, 285] width 40 height 17
click at [621, 280] on icon "alarm_off" at bounding box center [625, 281] width 9 height 9
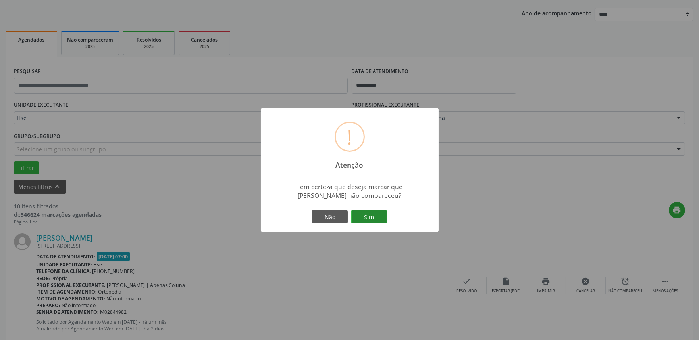
click at [376, 221] on button "Sim" at bounding box center [369, 216] width 36 height 13
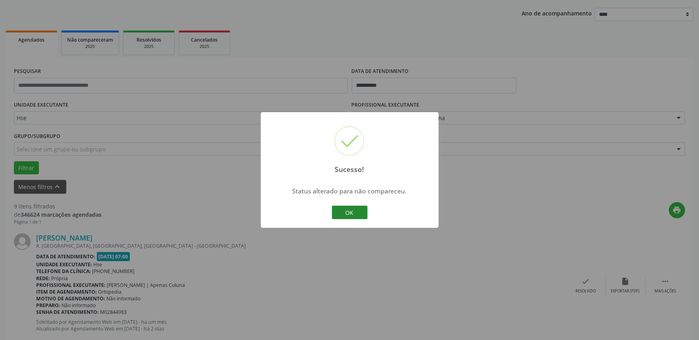
click at [338, 209] on button "OK" at bounding box center [350, 212] width 36 height 13
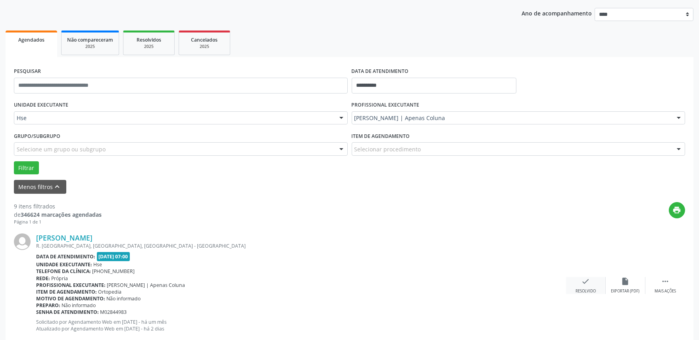
click at [590, 291] on div "Resolvido" at bounding box center [585, 292] width 20 height 6
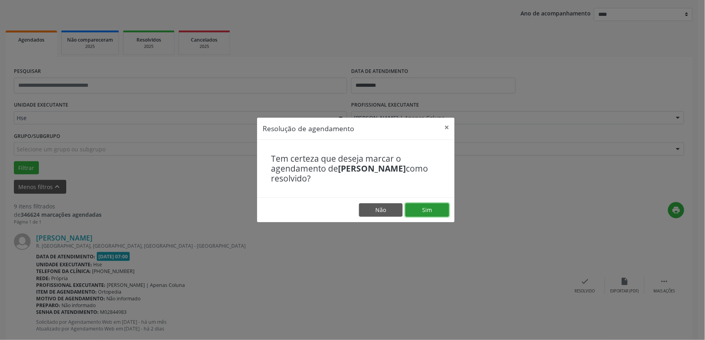
click at [437, 208] on button "Sim" at bounding box center [427, 209] width 44 height 13
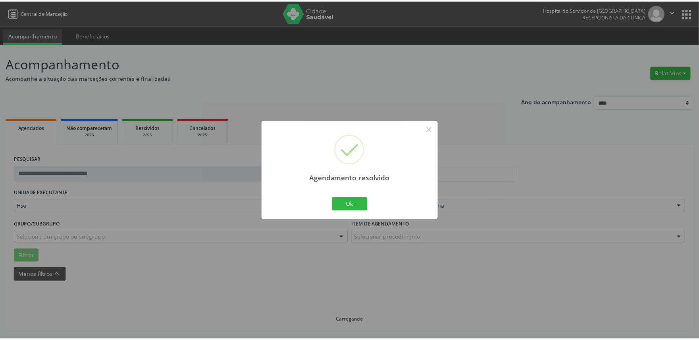
scroll to position [0, 0]
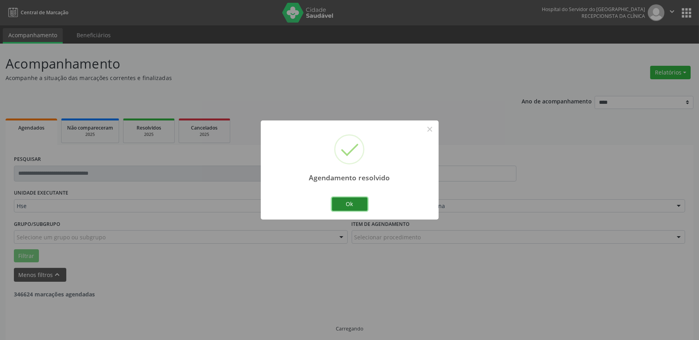
click at [347, 203] on button "Ok" at bounding box center [350, 204] width 36 height 13
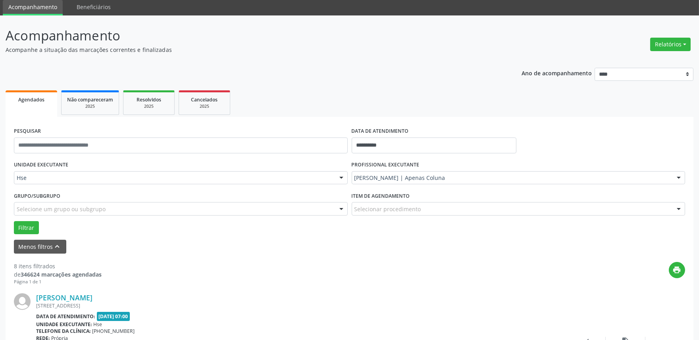
scroll to position [44, 0]
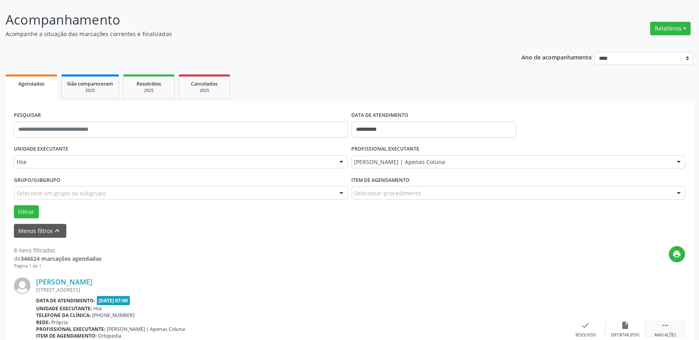
click at [661, 328] on icon "" at bounding box center [664, 325] width 9 height 9
click at [624, 322] on icon "alarm_off" at bounding box center [625, 325] width 9 height 9
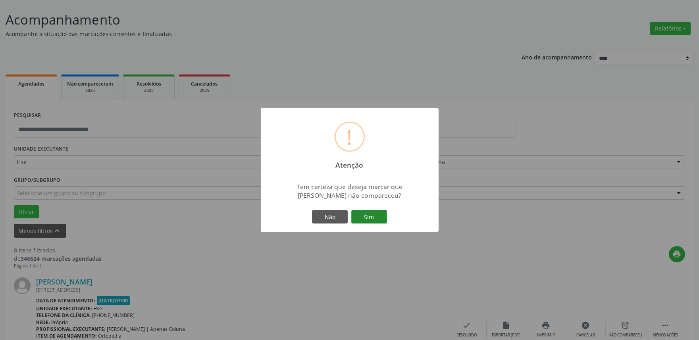
click at [379, 216] on button "Sim" at bounding box center [369, 216] width 36 height 13
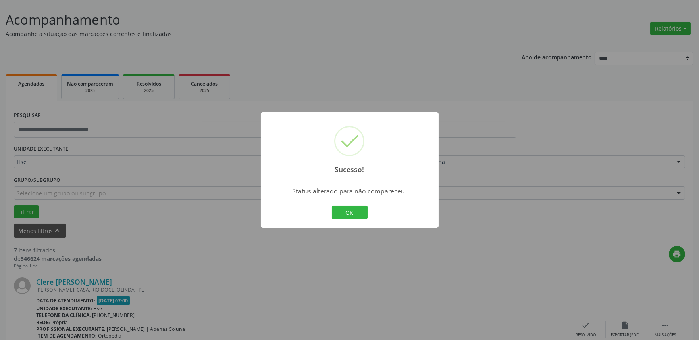
click at [345, 211] on button "OK" at bounding box center [350, 212] width 36 height 13
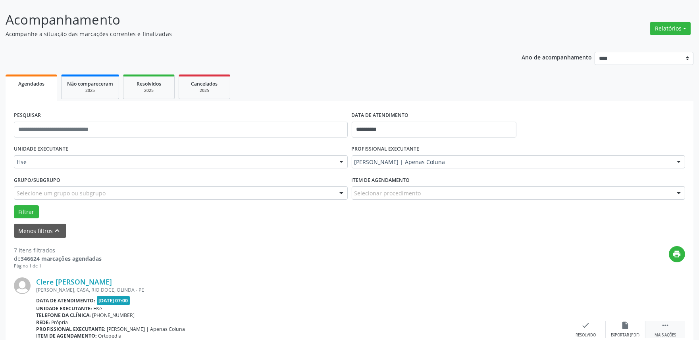
click at [668, 334] on div "Mais ações" at bounding box center [664, 336] width 21 height 6
click at [628, 322] on icon "alarm_off" at bounding box center [625, 325] width 9 height 9
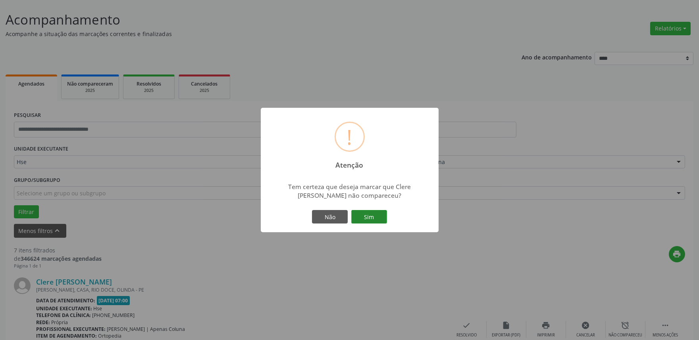
click at [371, 211] on button "Sim" at bounding box center [369, 216] width 36 height 13
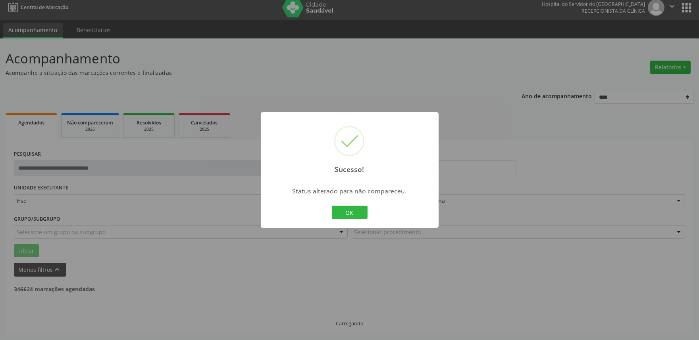
click at [343, 210] on button "OK" at bounding box center [350, 212] width 36 height 13
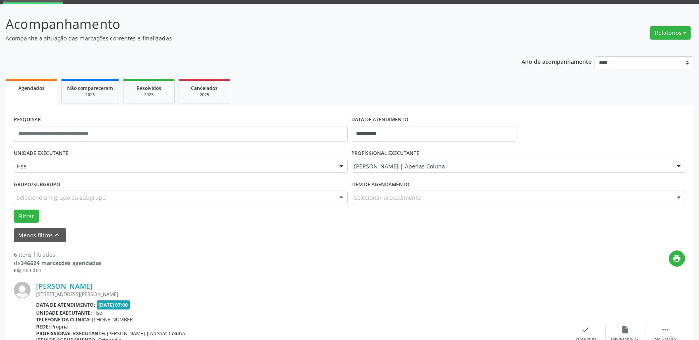
scroll to position [93, 0]
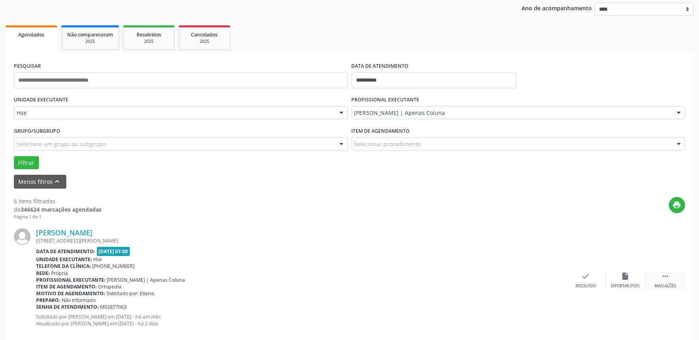
click at [669, 282] on div " Mais ações" at bounding box center [665, 280] width 40 height 17
click at [632, 280] on div "alarm_off Não compareceu" at bounding box center [625, 280] width 40 height 17
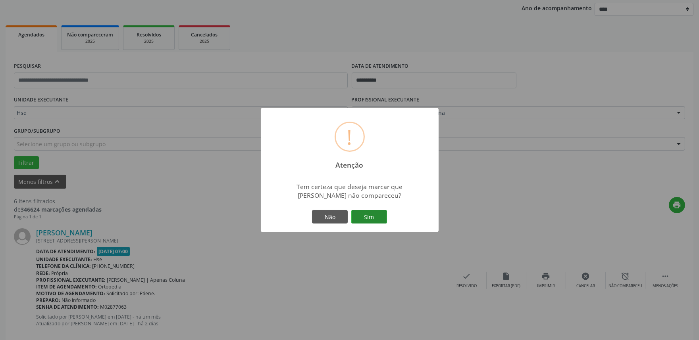
click at [381, 219] on button "Sim" at bounding box center [369, 216] width 36 height 13
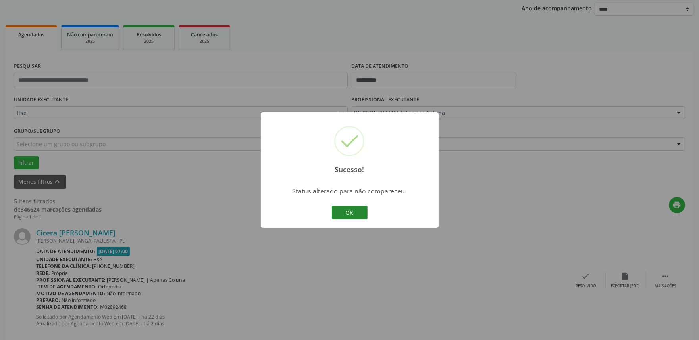
click at [362, 210] on button "OK" at bounding box center [350, 212] width 36 height 13
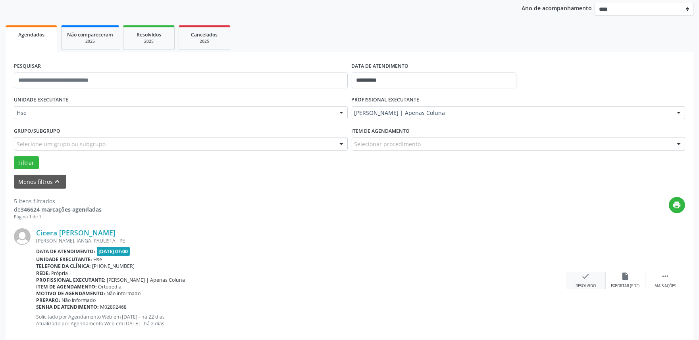
click at [585, 285] on div "Resolvido" at bounding box center [585, 287] width 20 height 6
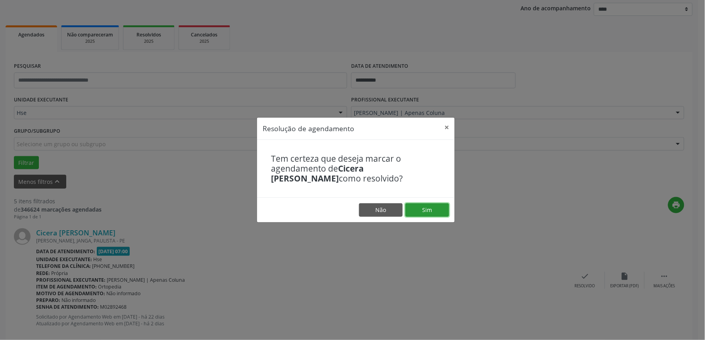
click at [423, 211] on button "Sim" at bounding box center [427, 209] width 44 height 13
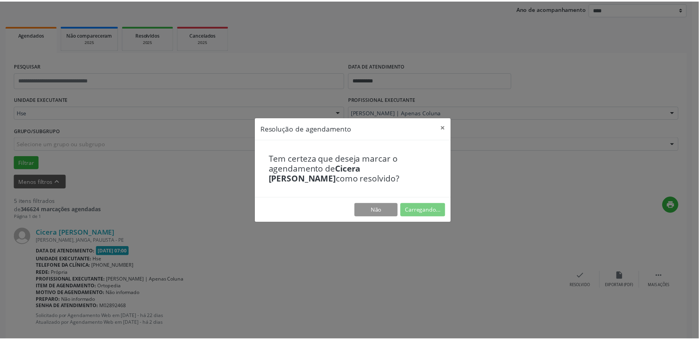
scroll to position [0, 0]
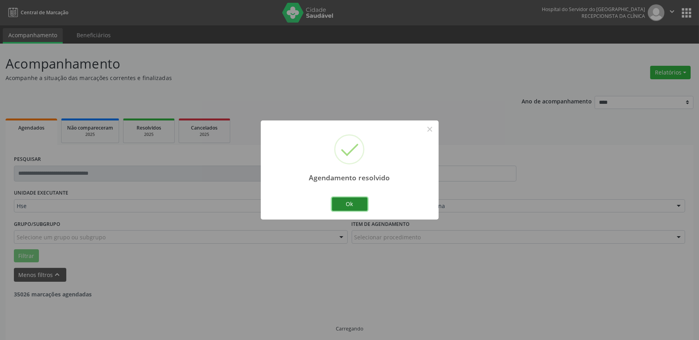
click at [363, 206] on button "Ok" at bounding box center [350, 204] width 36 height 13
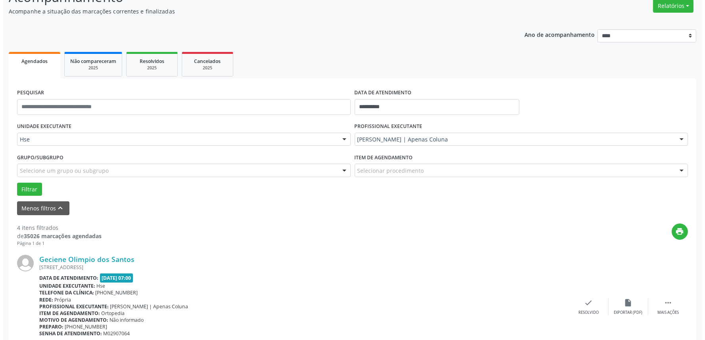
scroll to position [88, 0]
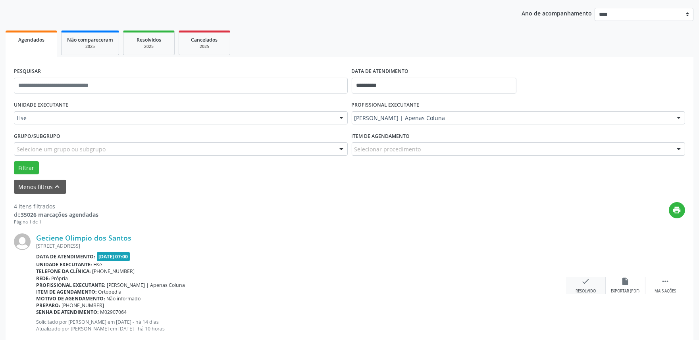
click at [578, 278] on div "check Resolvido" at bounding box center [586, 285] width 40 height 17
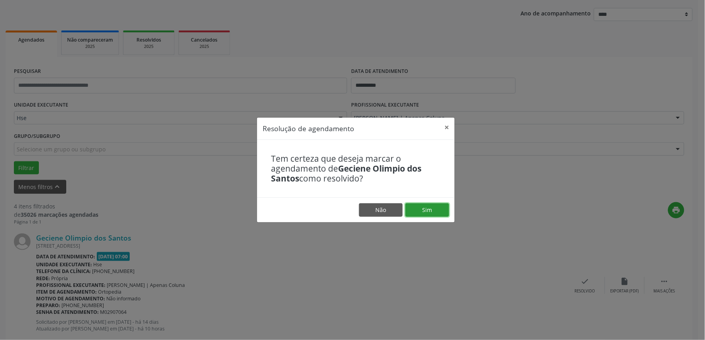
click at [434, 211] on button "Sim" at bounding box center [427, 209] width 44 height 13
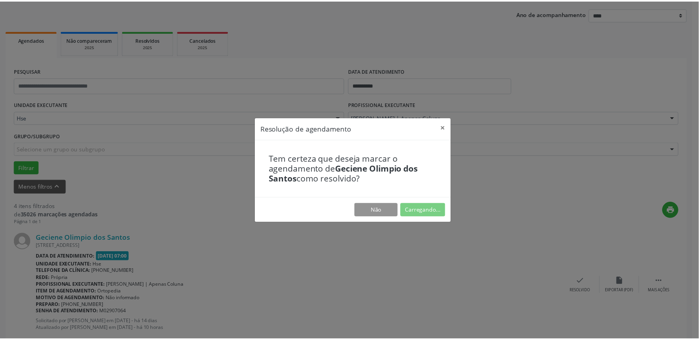
scroll to position [0, 0]
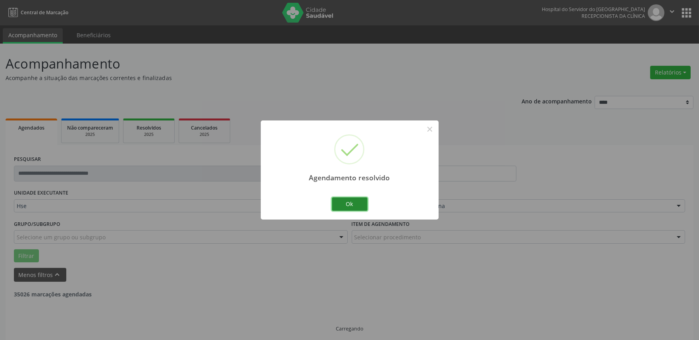
click at [346, 204] on button "Ok" at bounding box center [350, 204] width 36 height 13
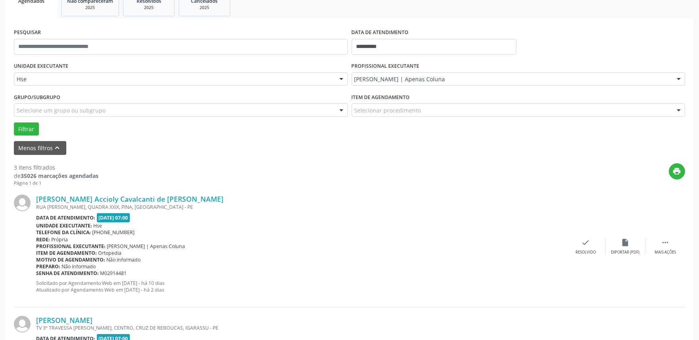
scroll to position [132, 0]
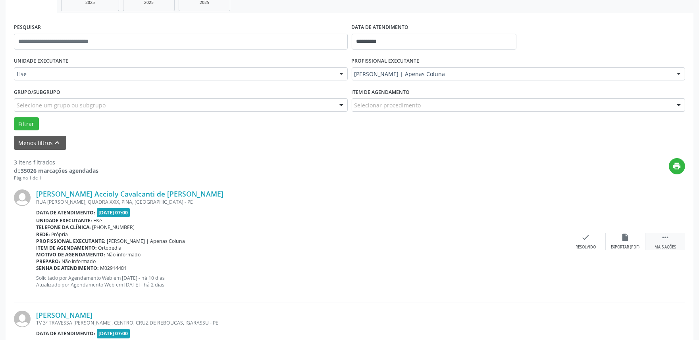
click at [657, 249] on div "Mais ações" at bounding box center [664, 248] width 21 height 6
click at [614, 239] on div "alarm_off Não compareceu" at bounding box center [625, 241] width 40 height 17
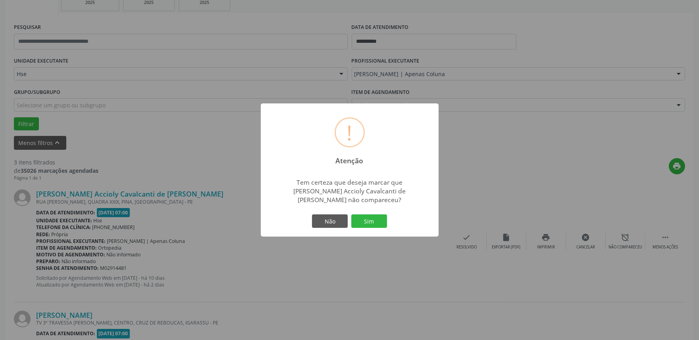
click at [374, 212] on div "! Atenção × Tem certeza que deseja marcar que [PERSON_NAME] Accioly Cavalcanti …" at bounding box center [350, 170] width 178 height 133
click at [374, 213] on div "Não Sim" at bounding box center [349, 221] width 79 height 17
click at [374, 216] on button "Sim" at bounding box center [369, 221] width 36 height 13
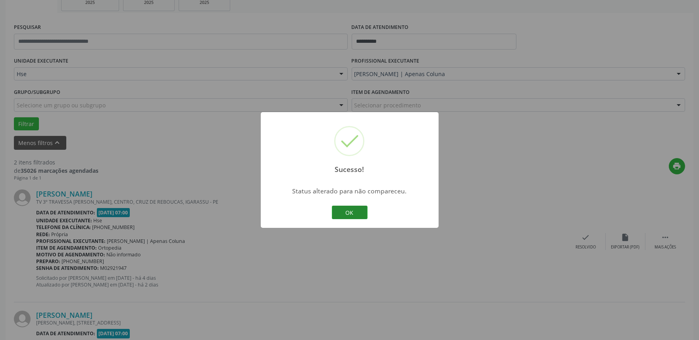
click at [343, 208] on button "OK" at bounding box center [350, 212] width 36 height 13
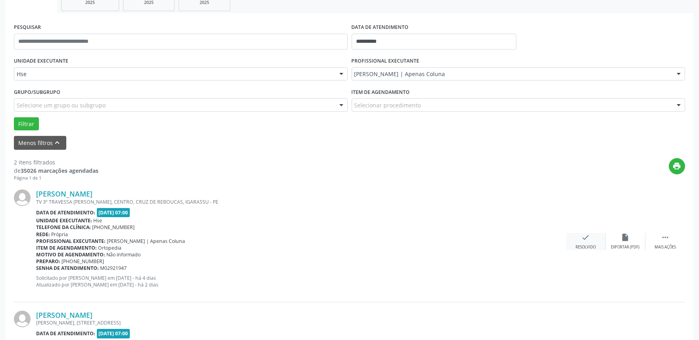
click at [580, 246] on div "Resolvido" at bounding box center [585, 248] width 20 height 6
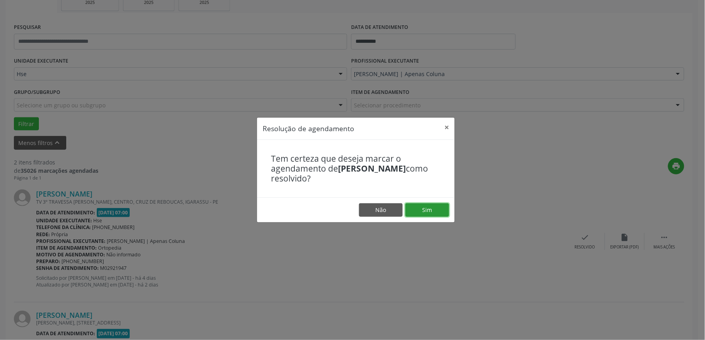
click at [432, 205] on button "Sim" at bounding box center [427, 209] width 44 height 13
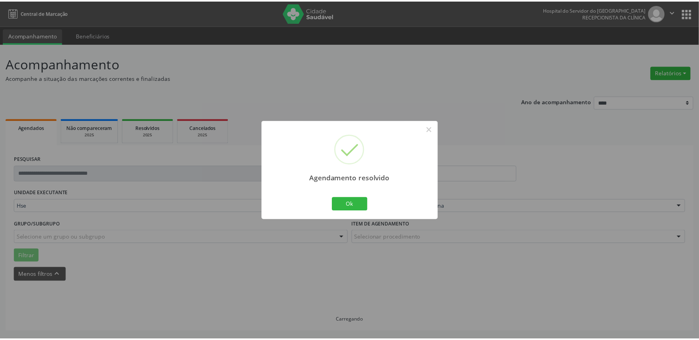
scroll to position [0, 0]
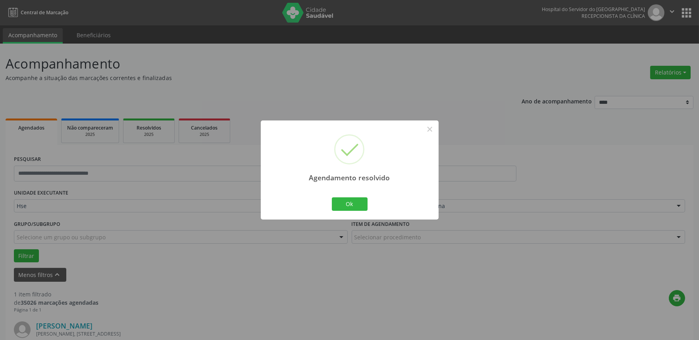
drag, startPoint x: 342, startPoint y: 195, endPoint x: 336, endPoint y: 188, distance: 9.6
click at [338, 193] on div "Agendamento resolvido × Ok Cancel" at bounding box center [350, 170] width 178 height 99
click at [353, 205] on button "Ok" at bounding box center [350, 204] width 36 height 13
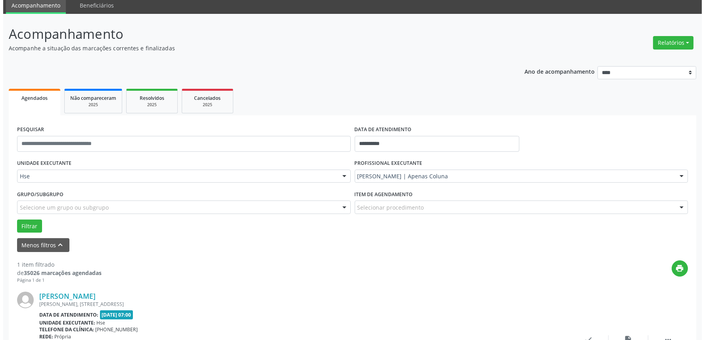
scroll to position [44, 0]
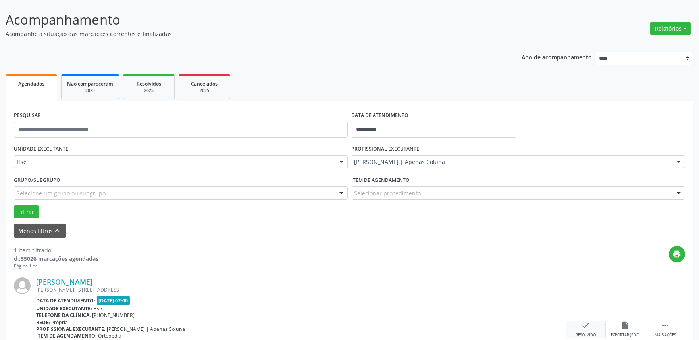
click at [578, 326] on div "check Resolvido" at bounding box center [586, 329] width 40 height 17
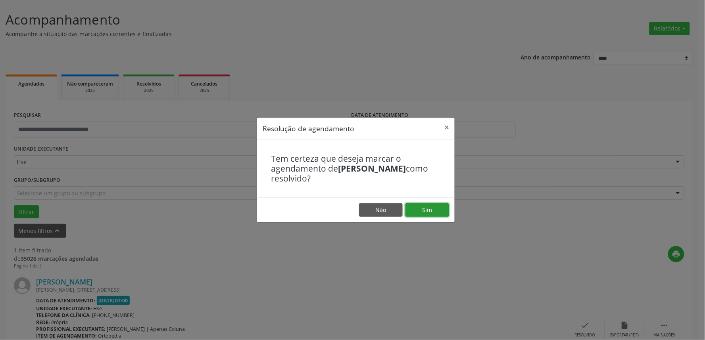
click at [426, 208] on button "Sim" at bounding box center [427, 209] width 44 height 13
